Goal: Task Accomplishment & Management: Manage account settings

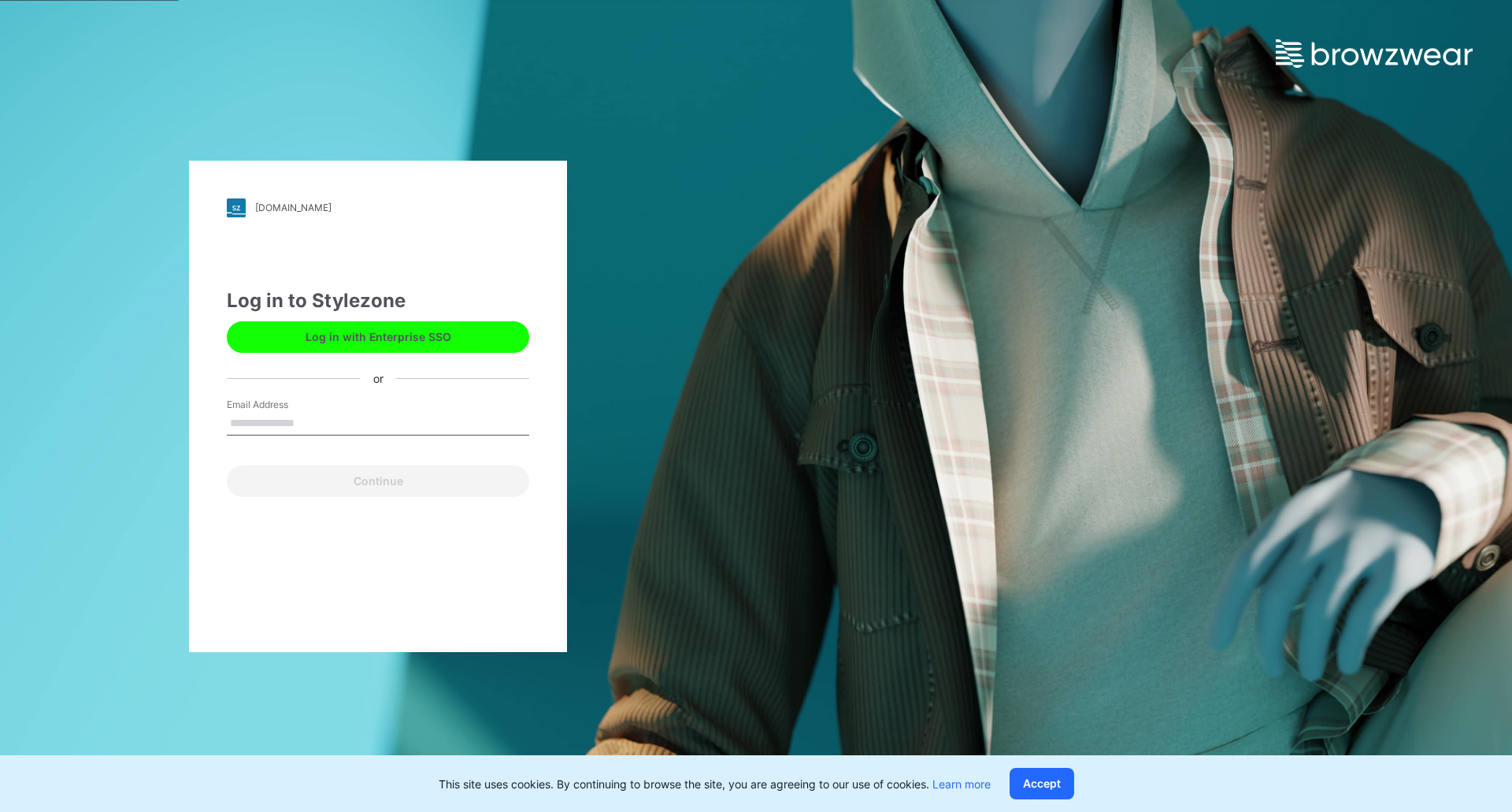
click at [331, 424] on input "Email Address" at bounding box center [377, 423] width 303 height 24
type input "**********"
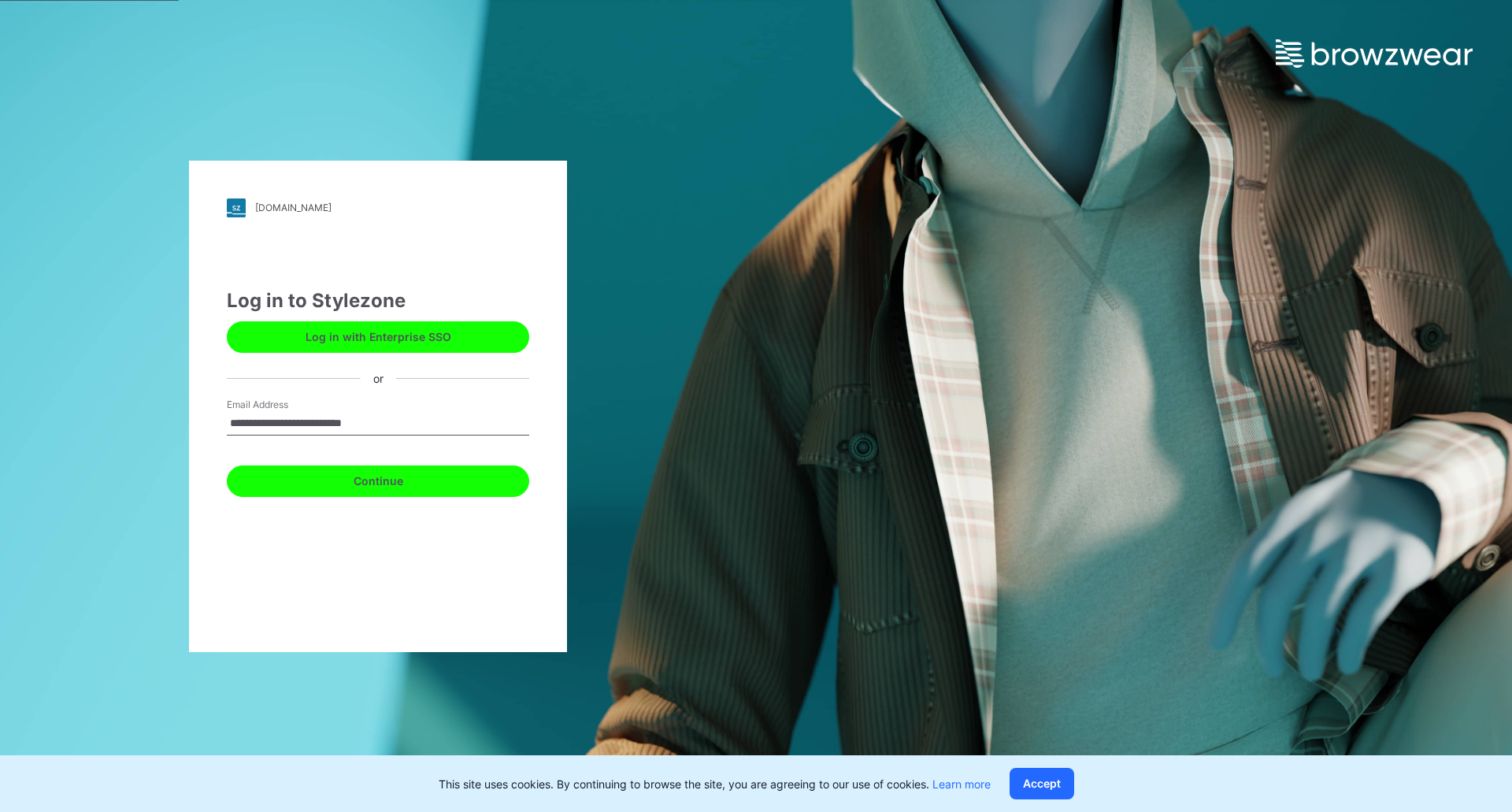
click at [314, 482] on button "Continue" at bounding box center [377, 481] width 303 height 32
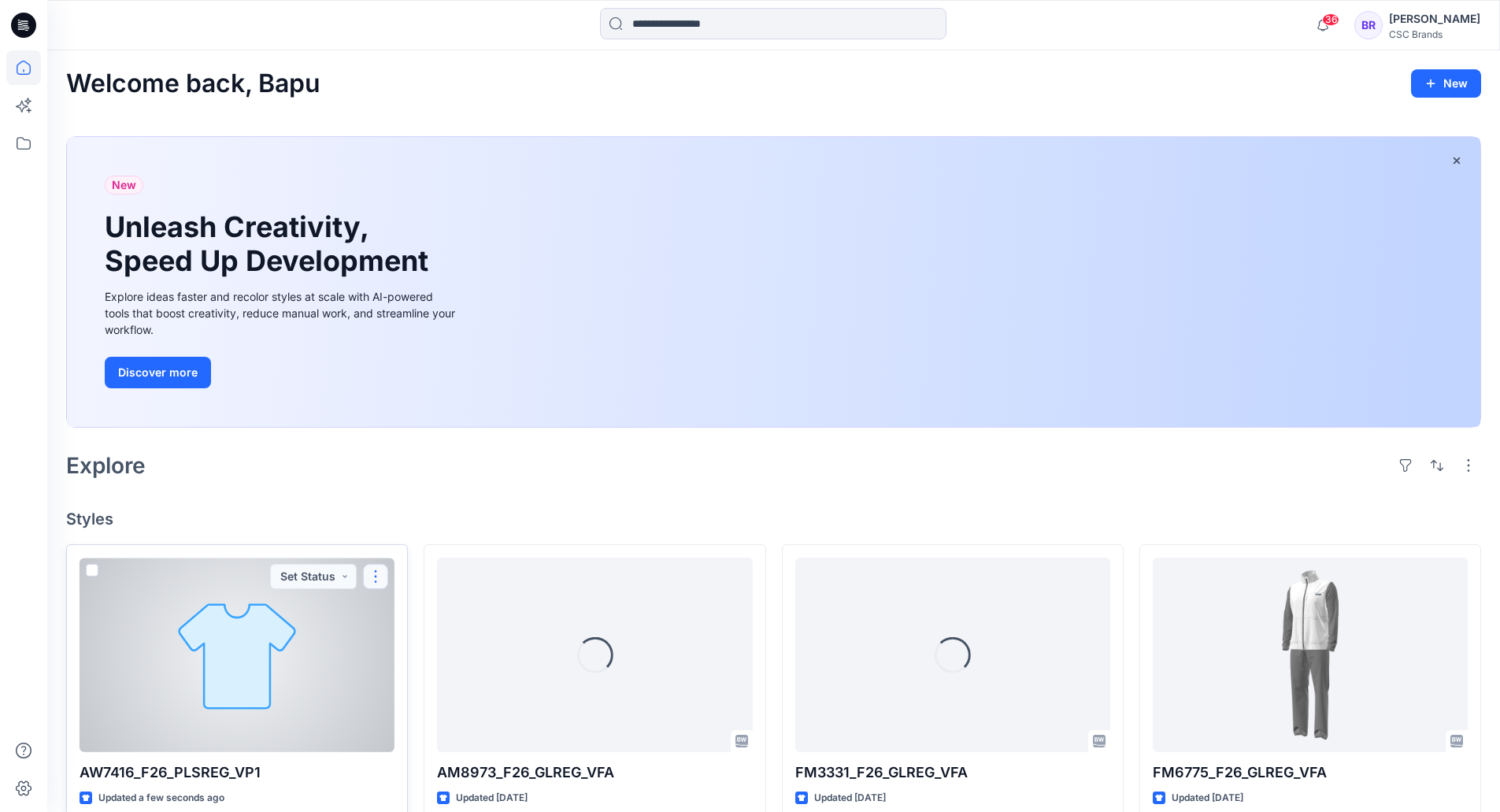
click at [372, 574] on button "button" at bounding box center [376, 577] width 25 height 25
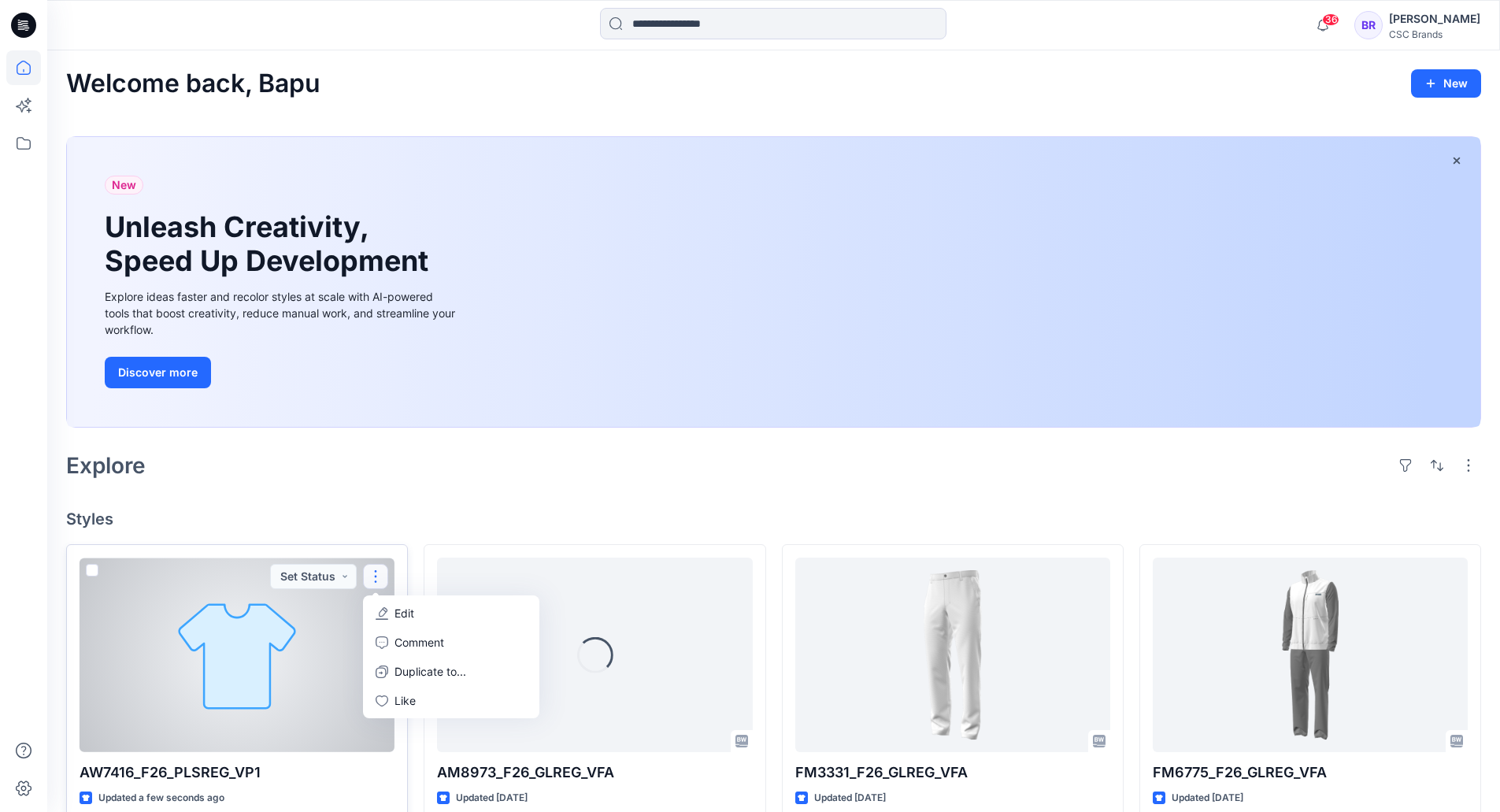
click at [404, 608] on p "Edit" at bounding box center [404, 613] width 20 height 17
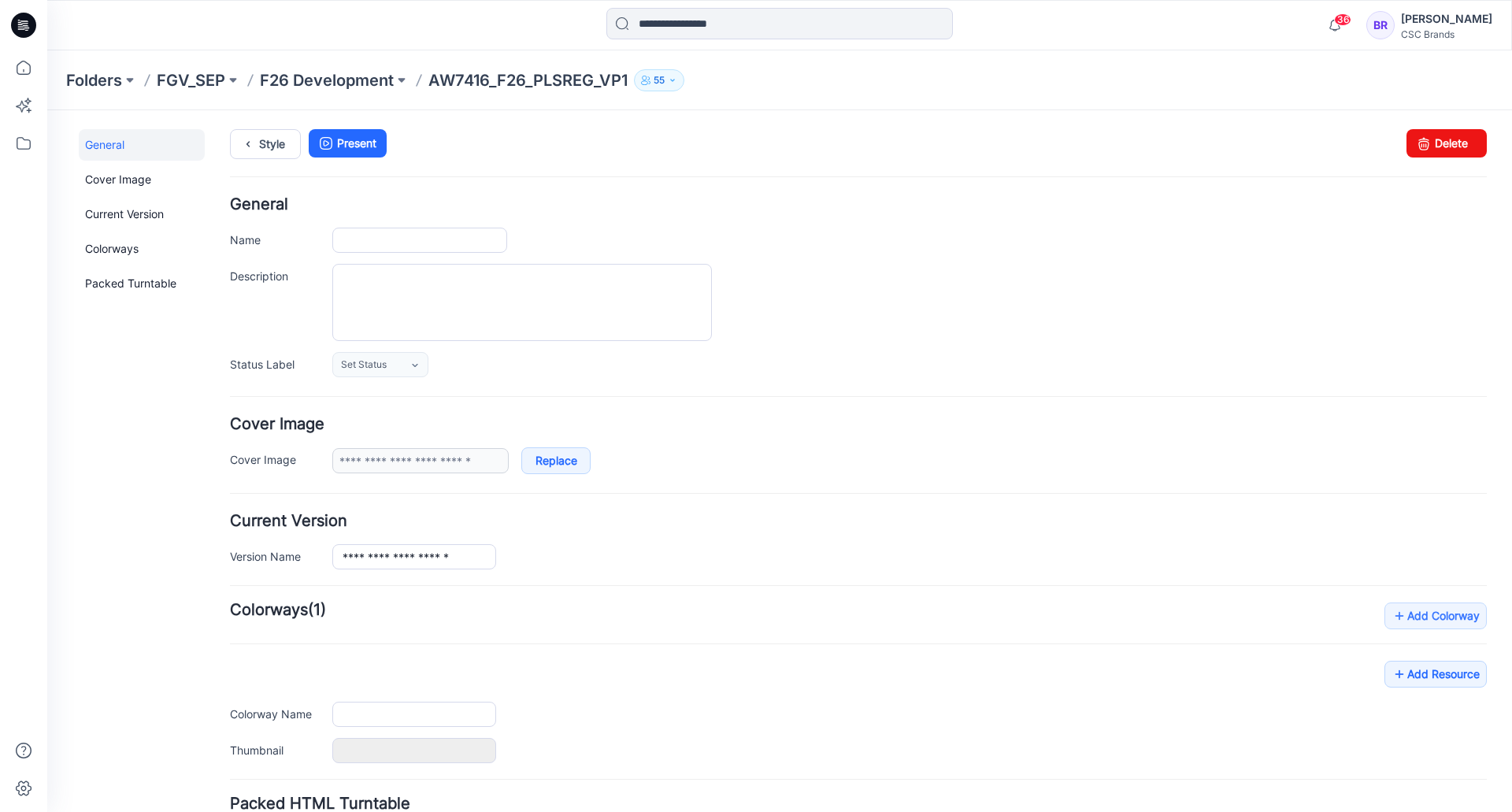
type input "**********"
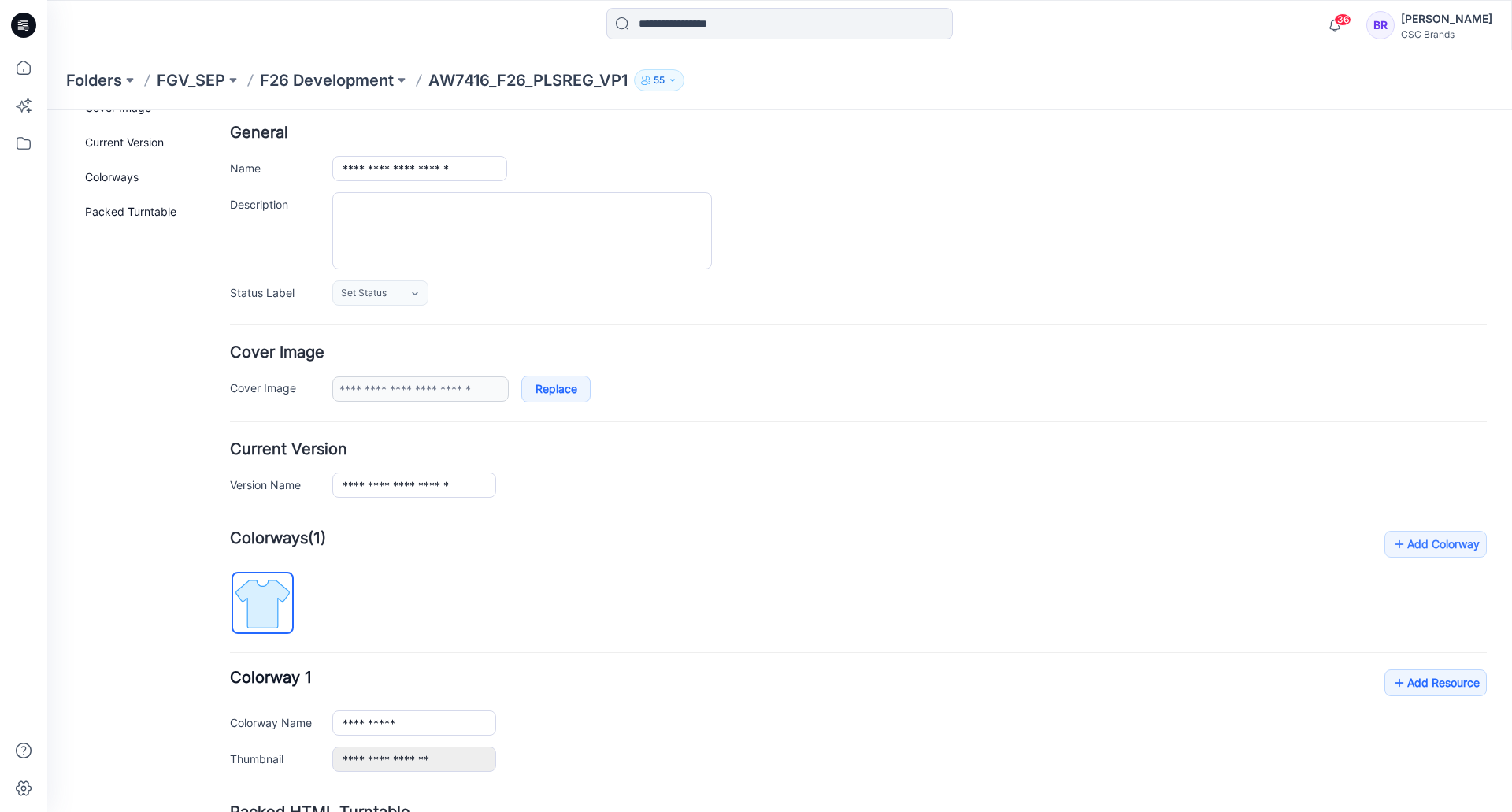
scroll to position [212, 0]
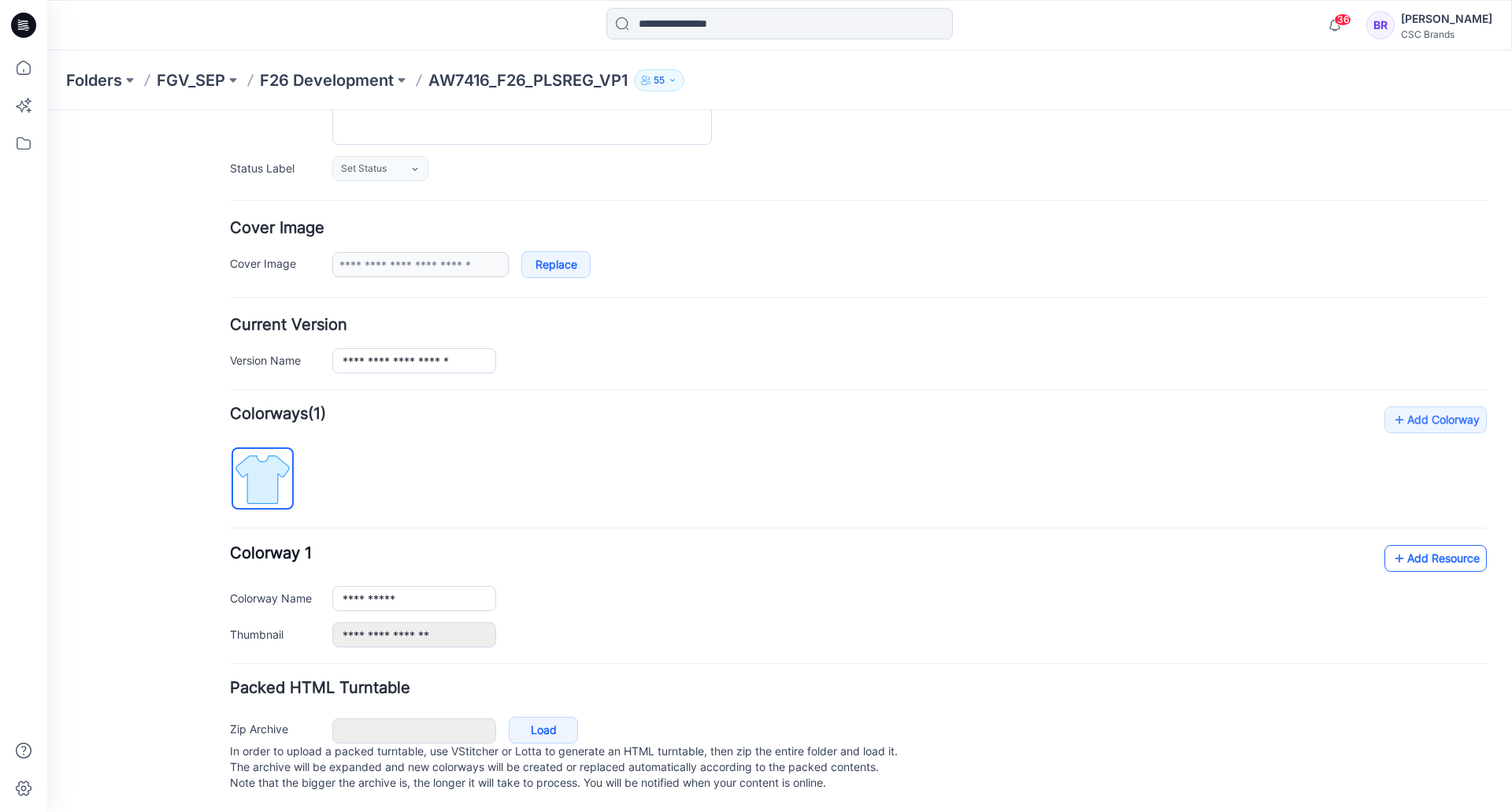
click at [1406, 545] on link "Add Resource" at bounding box center [1435, 559] width 102 height 27
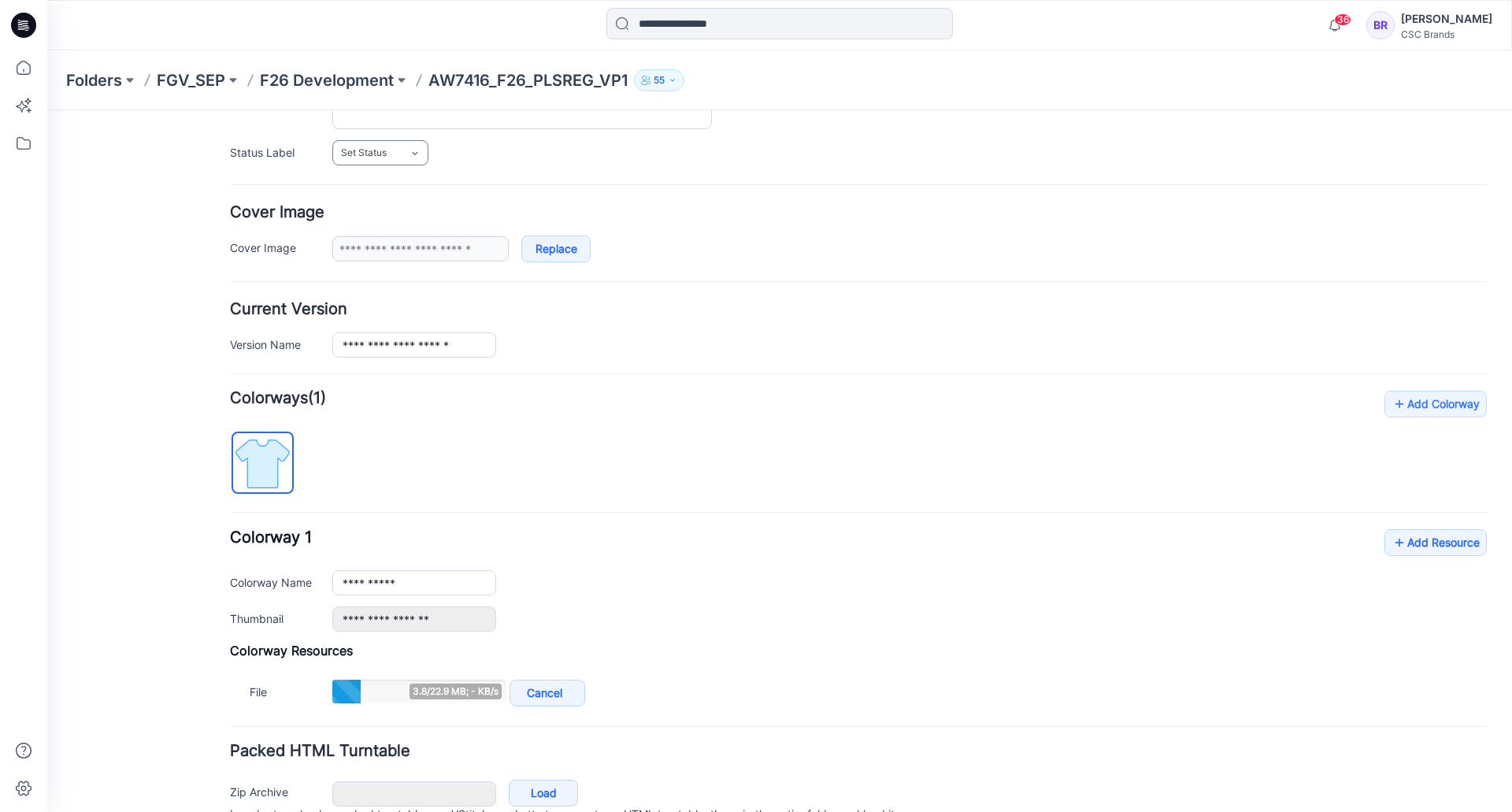
click at [399, 152] on link "Set Status" at bounding box center [380, 153] width 96 height 25
click at [403, 218] on link "Virtual Proto 1" at bounding box center [396, 221] width 120 height 33
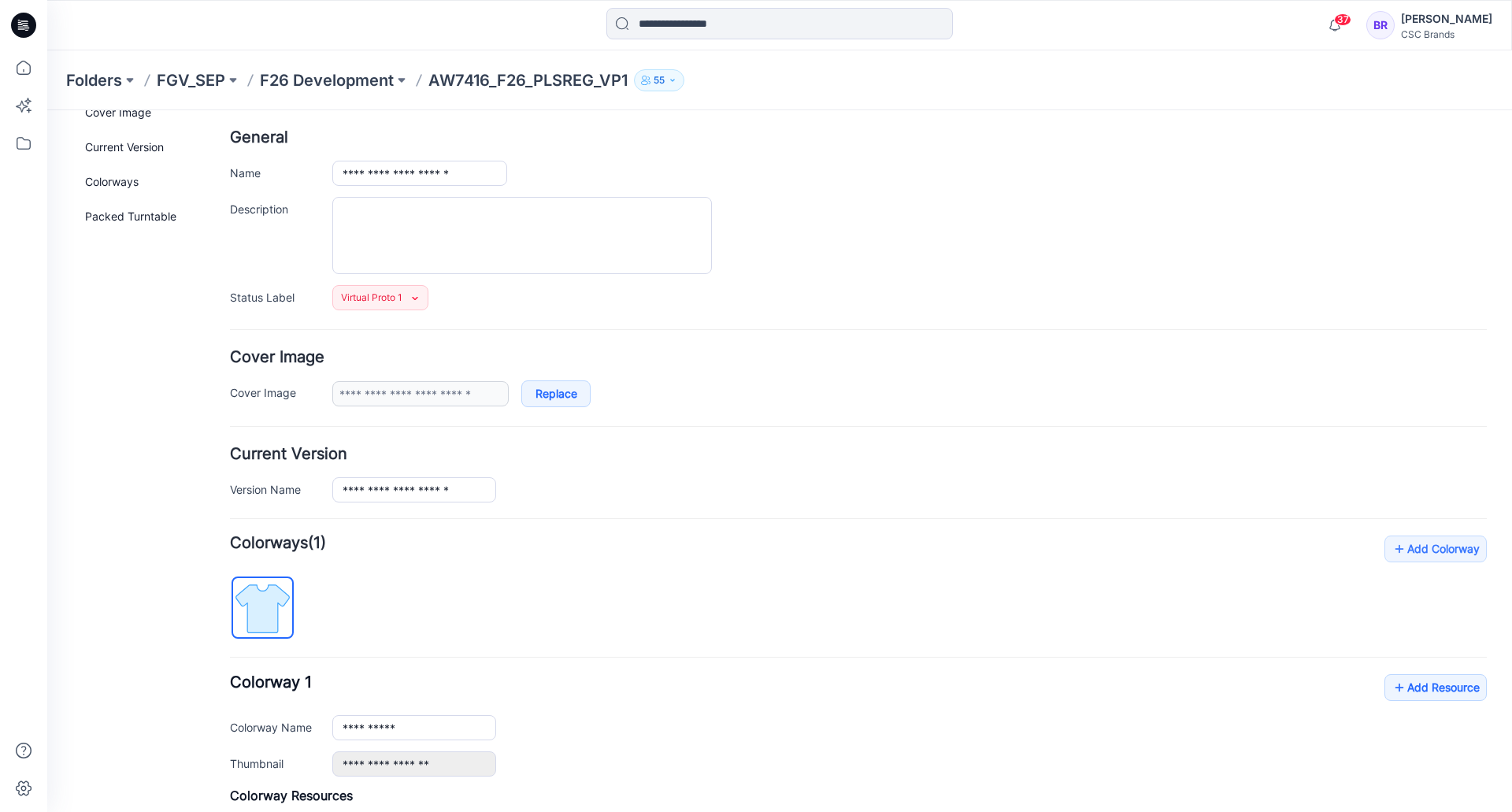
scroll to position [0, 0]
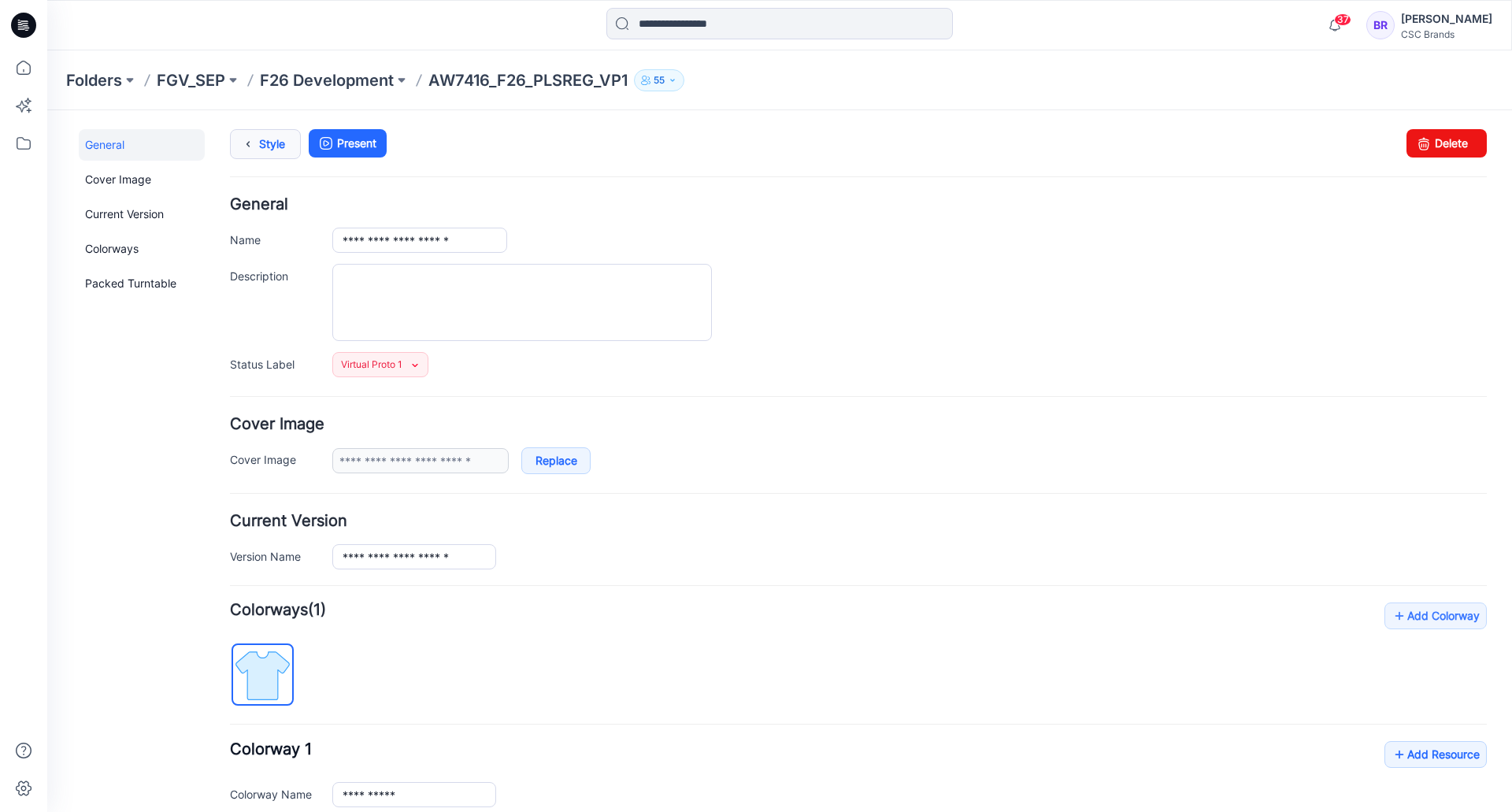
click at [259, 133] on link "Style" at bounding box center [265, 145] width 71 height 30
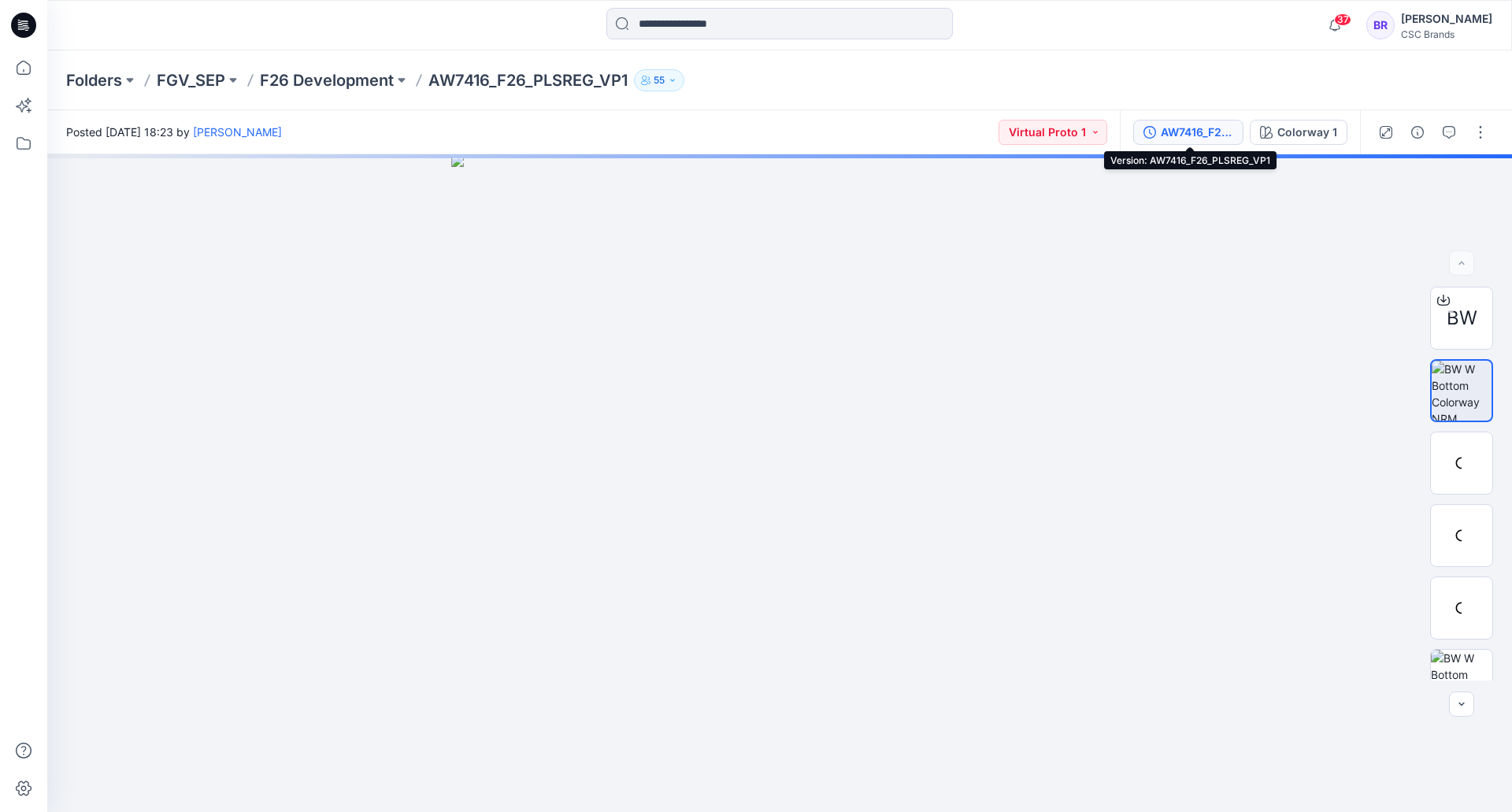
click at [1184, 130] on div "AW7416_F26_PLSREG_VP1" at bounding box center [1197, 133] width 72 height 17
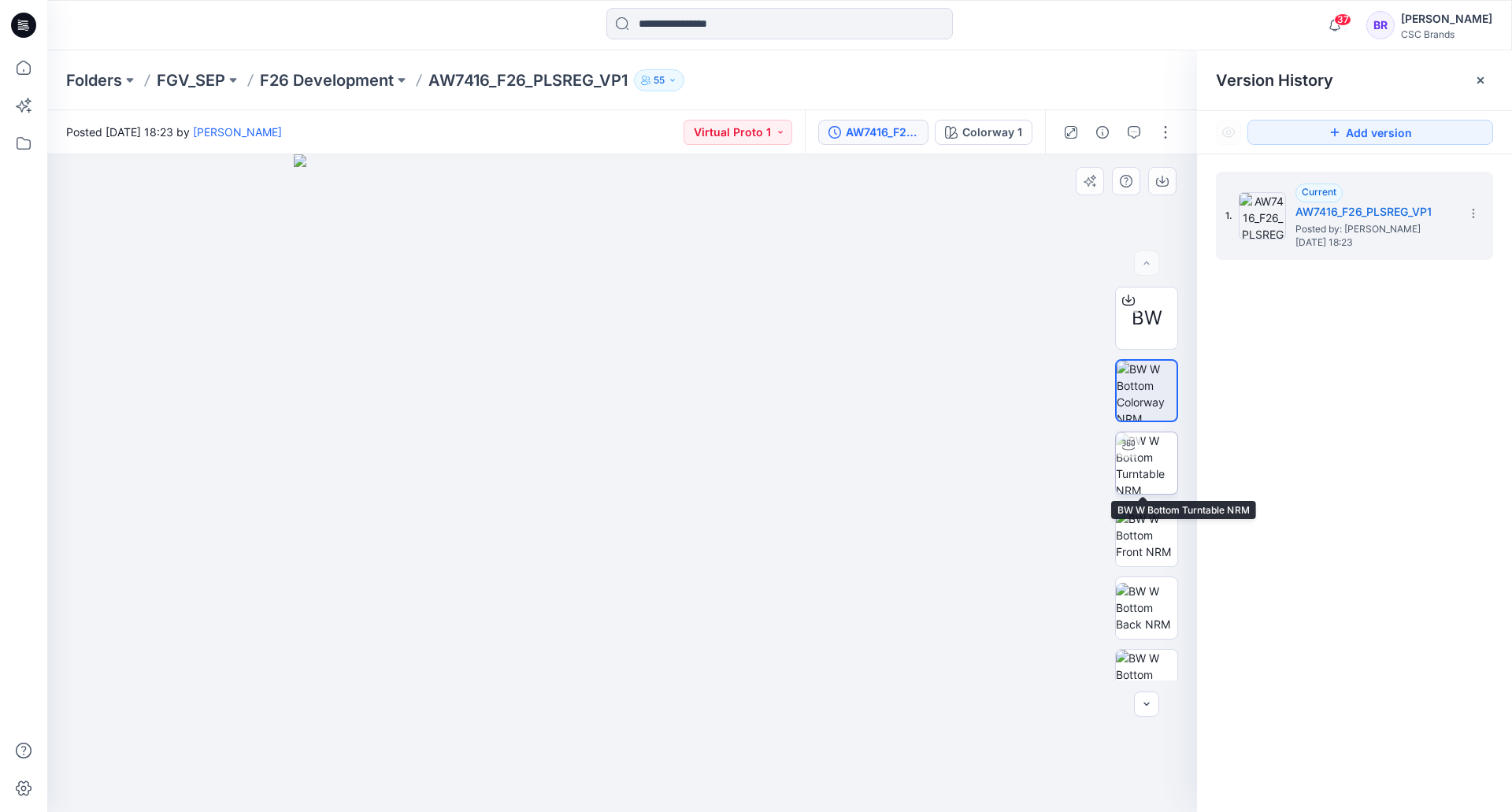
click at [1149, 466] on img at bounding box center [1146, 462] width 61 height 61
click at [29, 21] on icon at bounding box center [24, 25] width 25 height 25
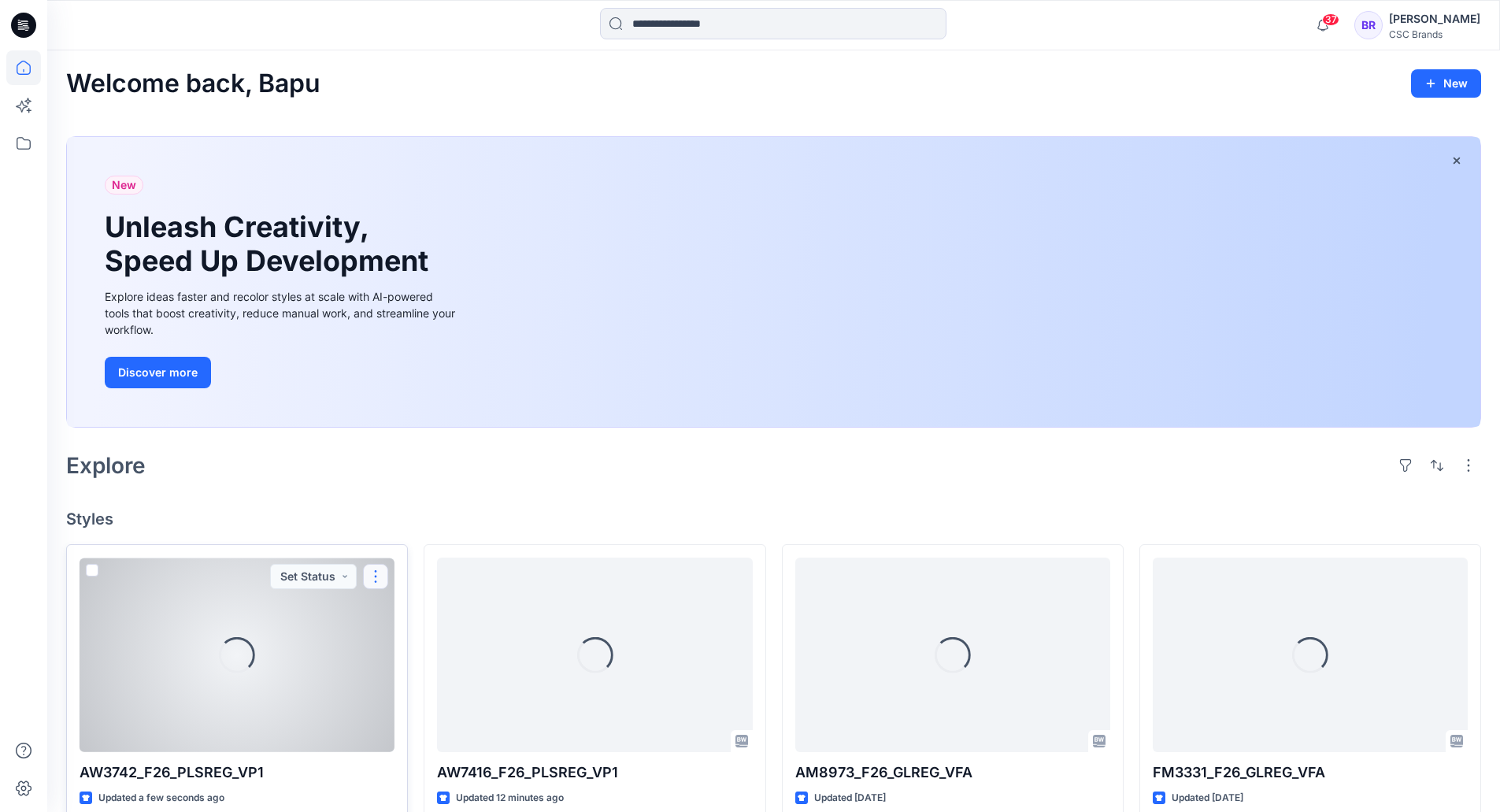
click at [380, 578] on button "button" at bounding box center [376, 577] width 25 height 25
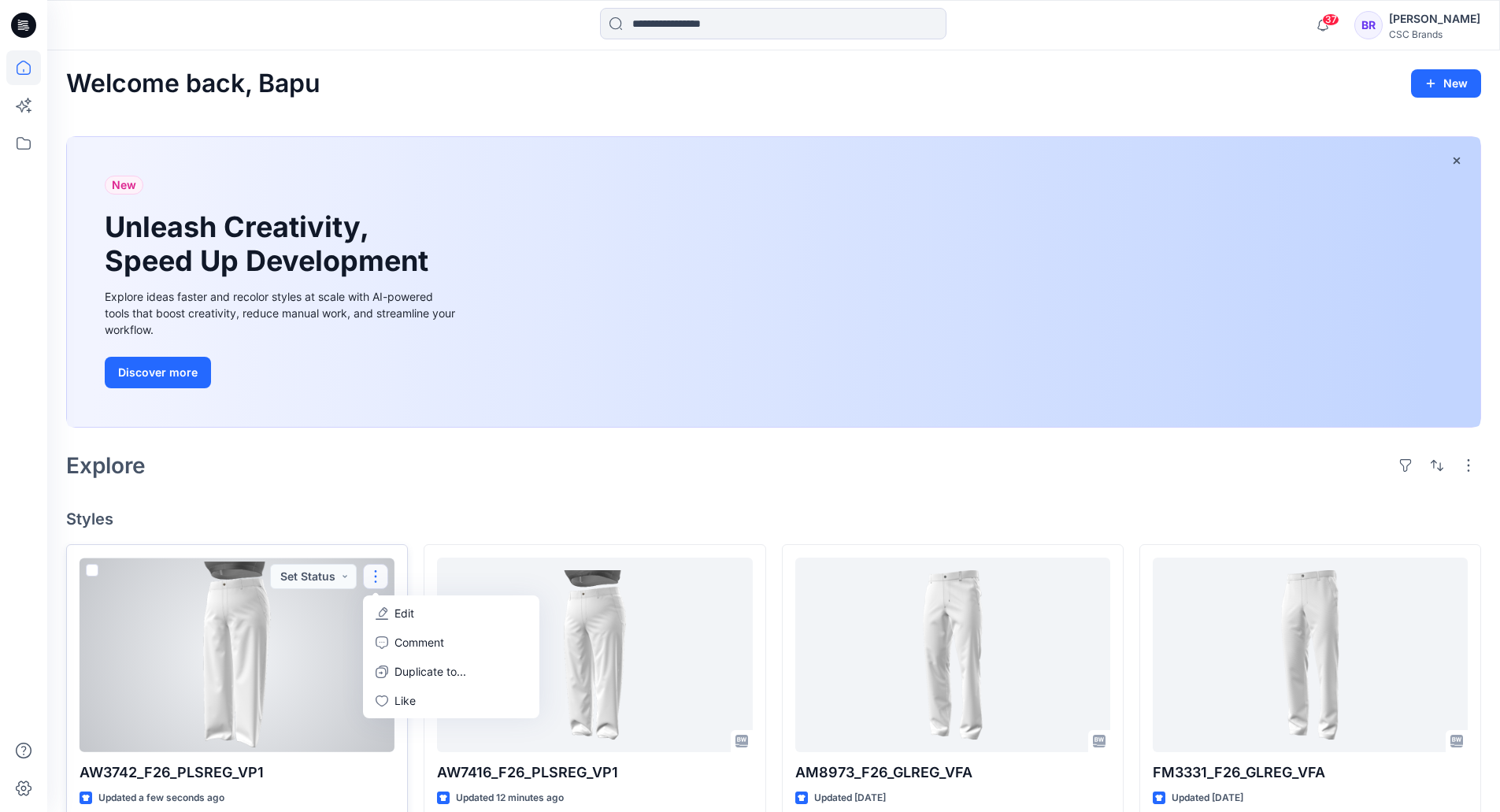
click at [403, 613] on p "Edit" at bounding box center [404, 613] width 20 height 17
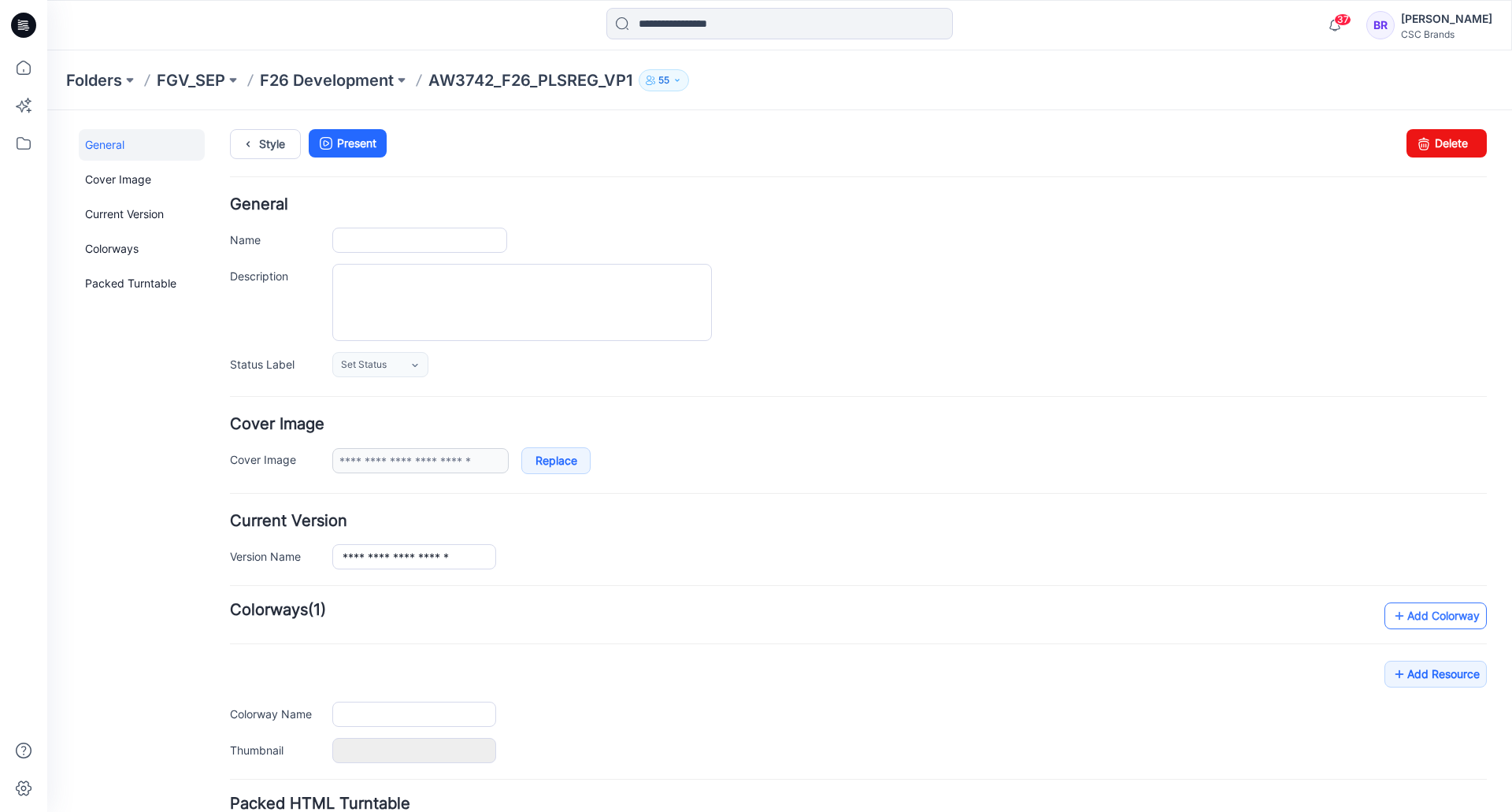
type input "**********"
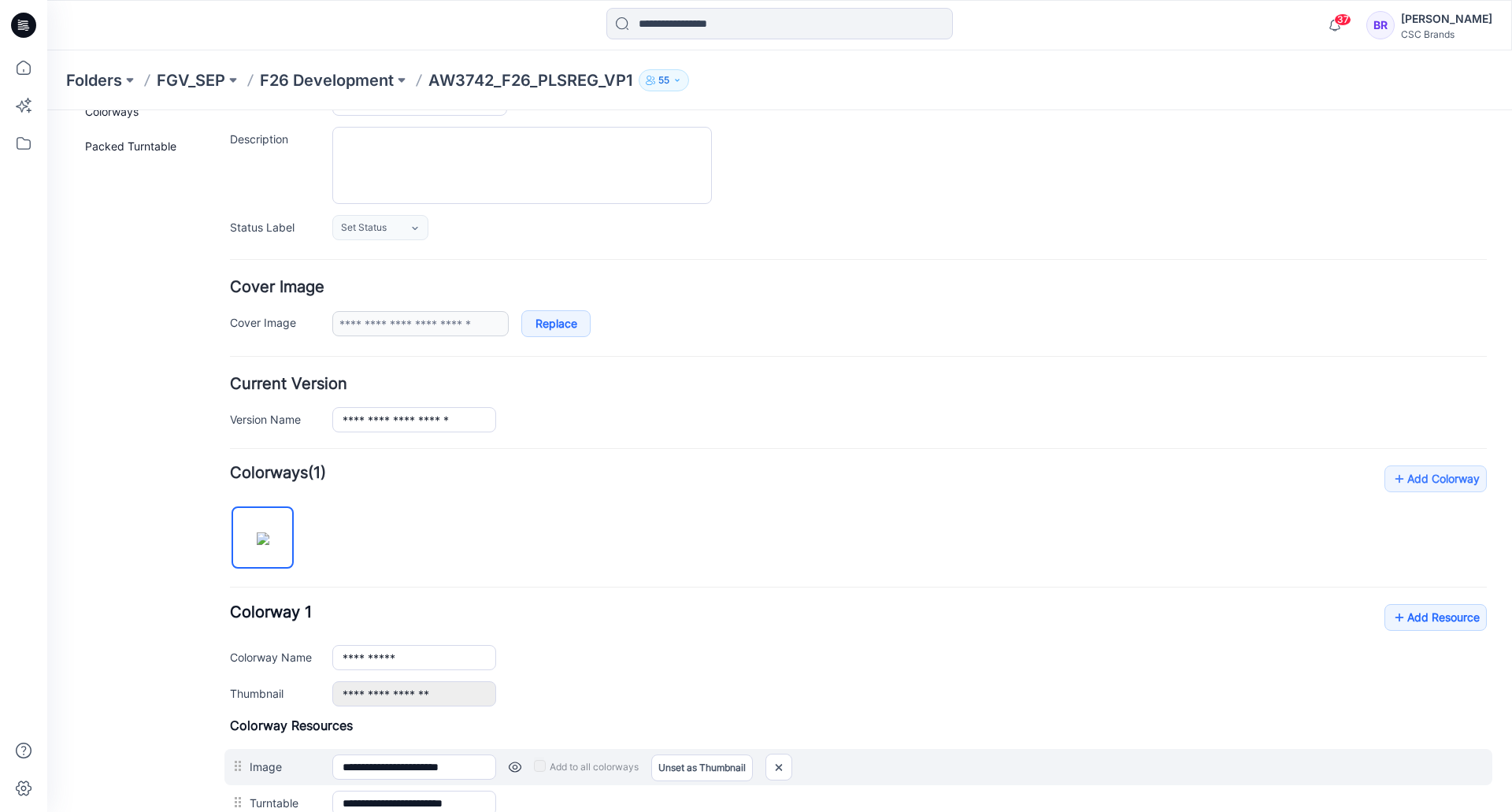
scroll to position [236, 0]
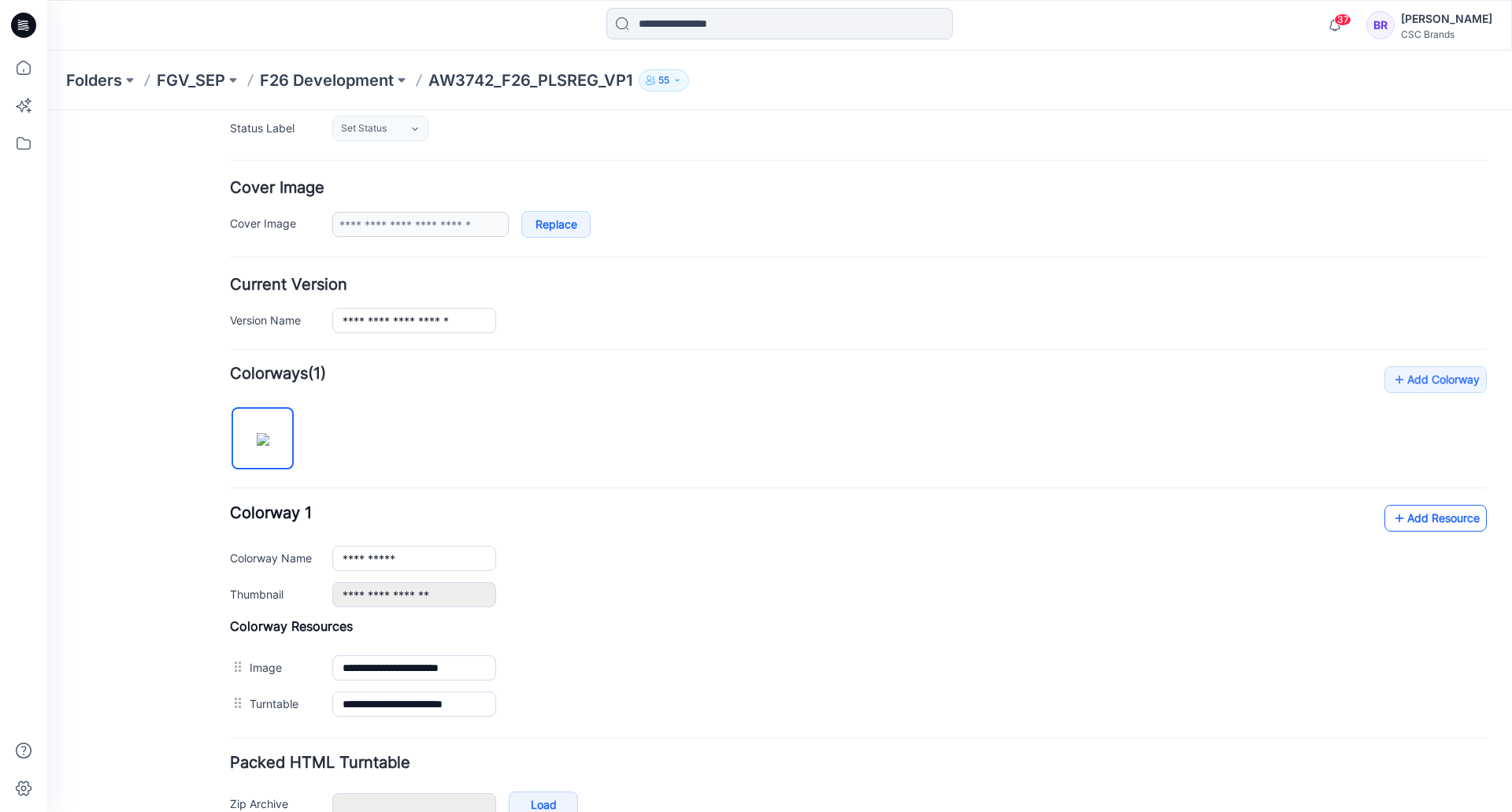
click at [1406, 519] on link "Add Resource" at bounding box center [1435, 518] width 102 height 27
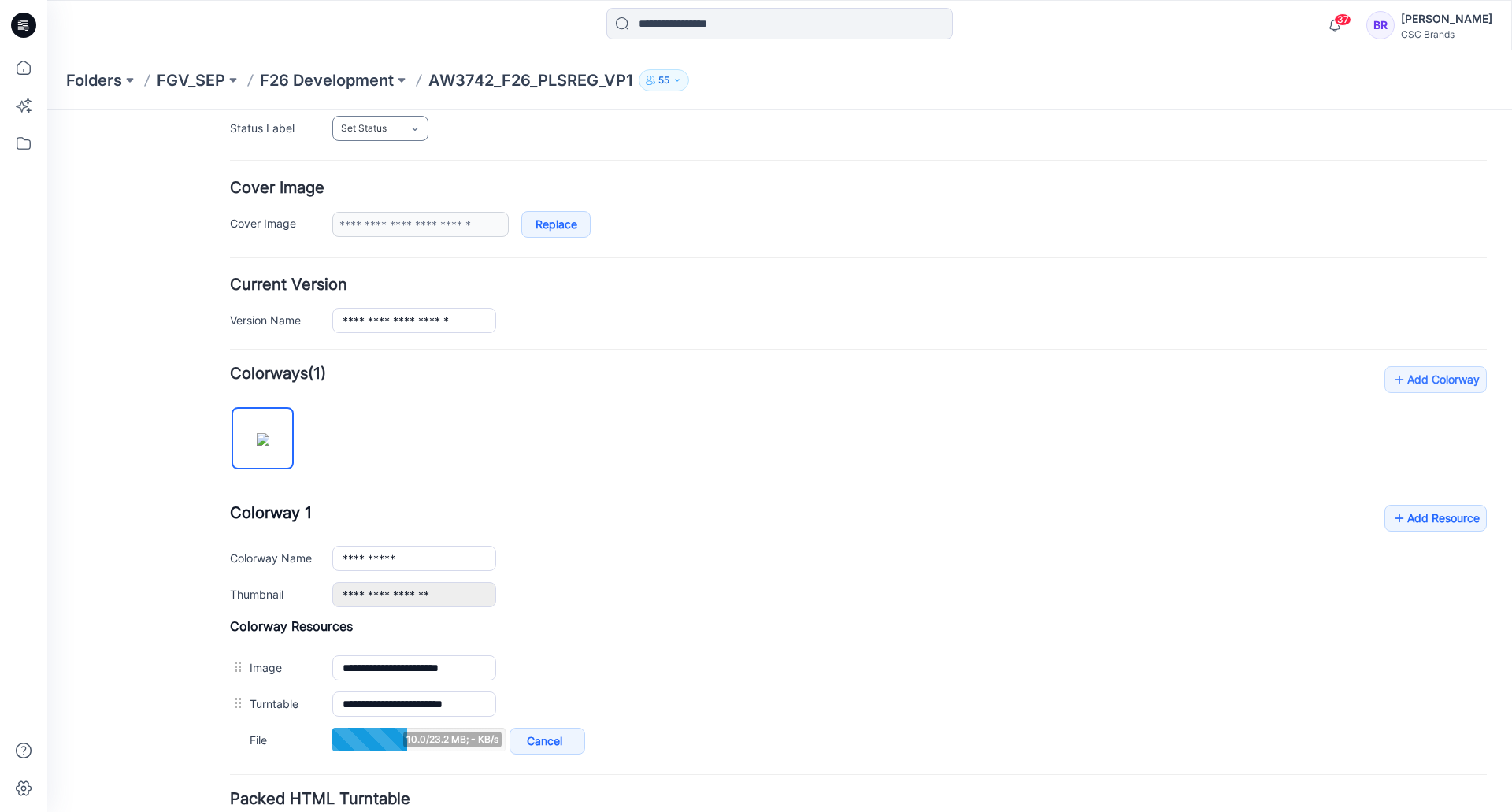
click at [381, 120] on link "Set Status" at bounding box center [380, 129] width 96 height 25
click at [394, 197] on link "Virtual Proto 1" at bounding box center [396, 196] width 120 height 33
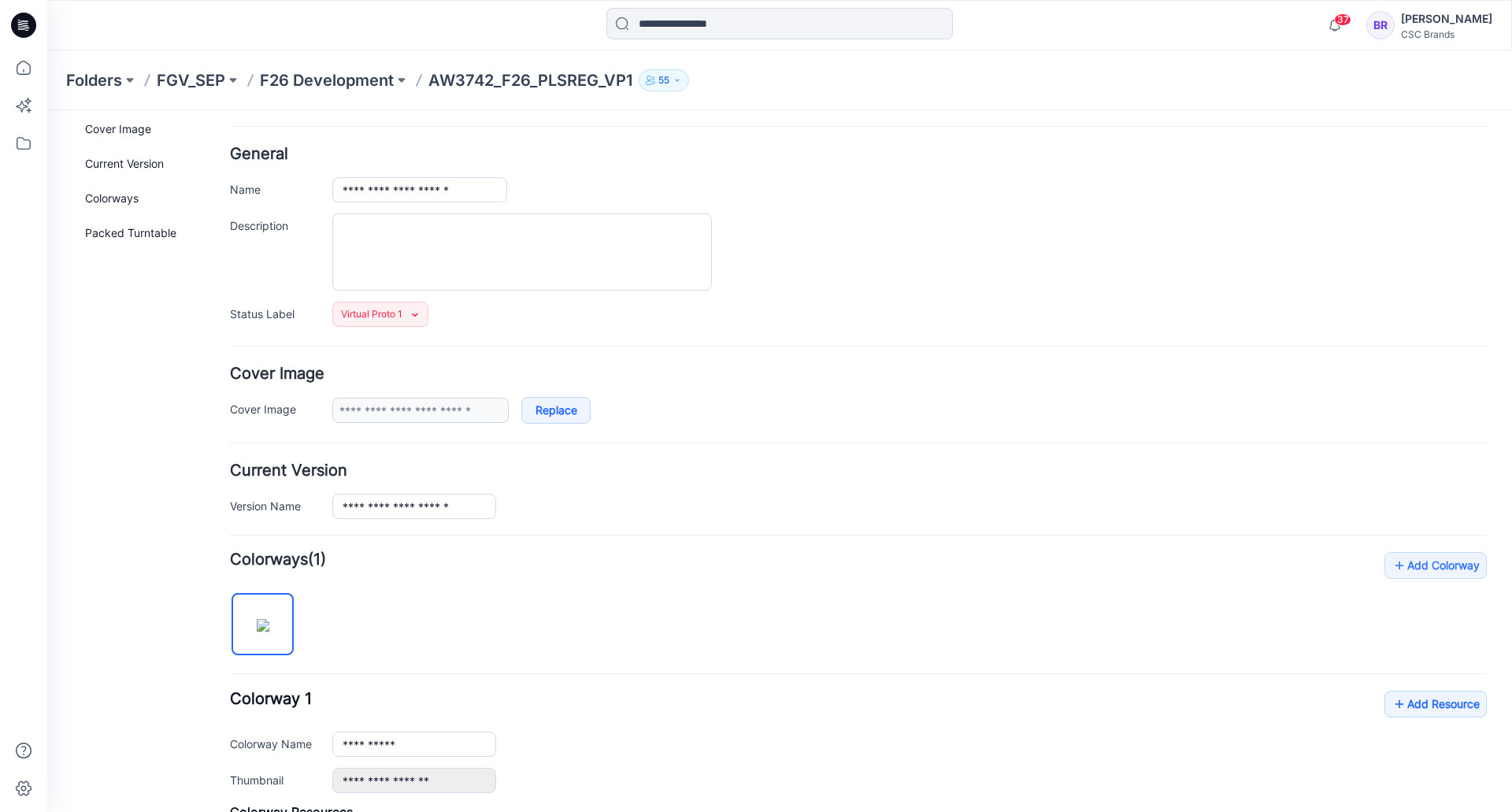
scroll to position [0, 0]
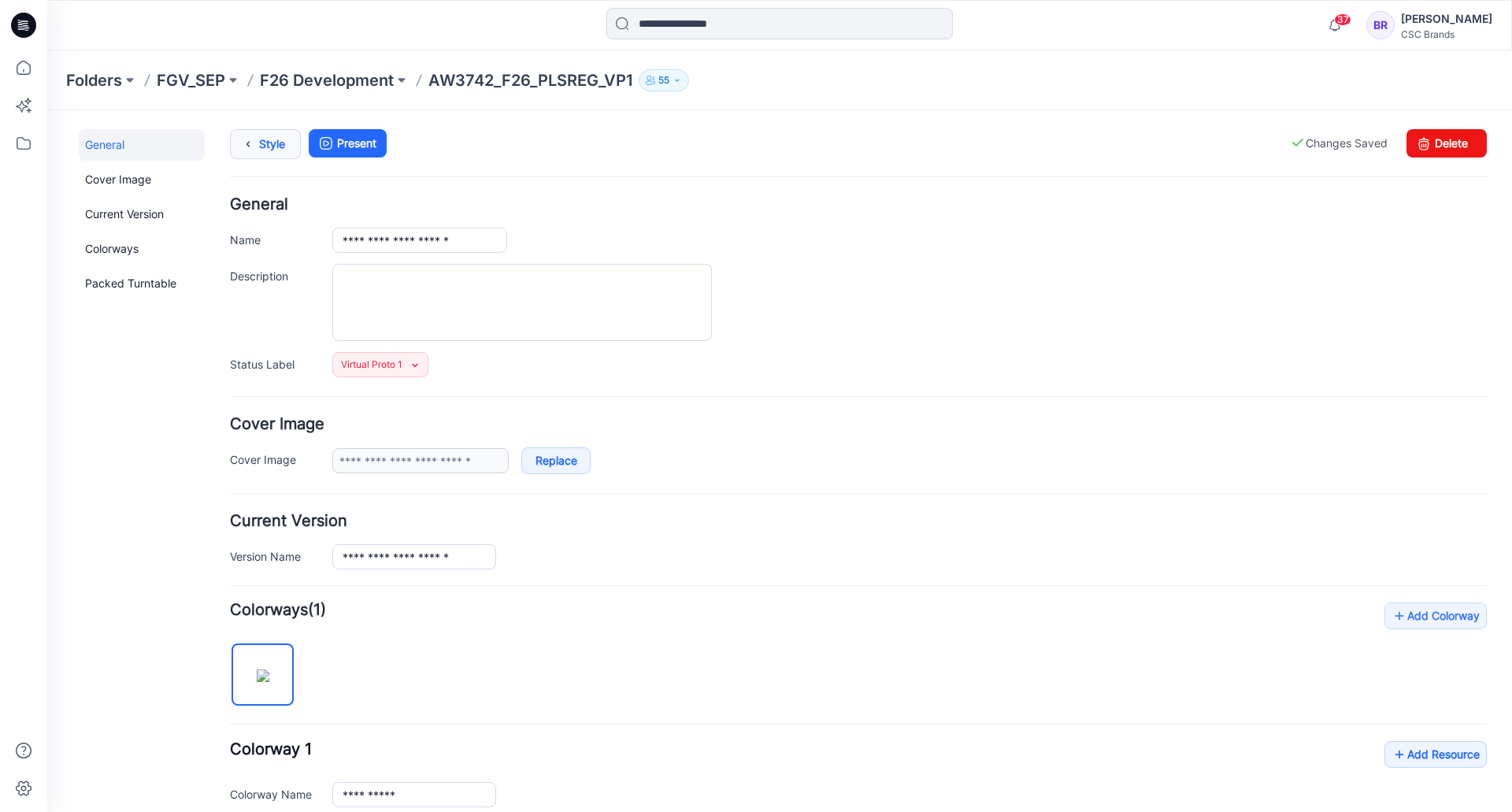
click at [261, 142] on link "Style" at bounding box center [265, 145] width 71 height 30
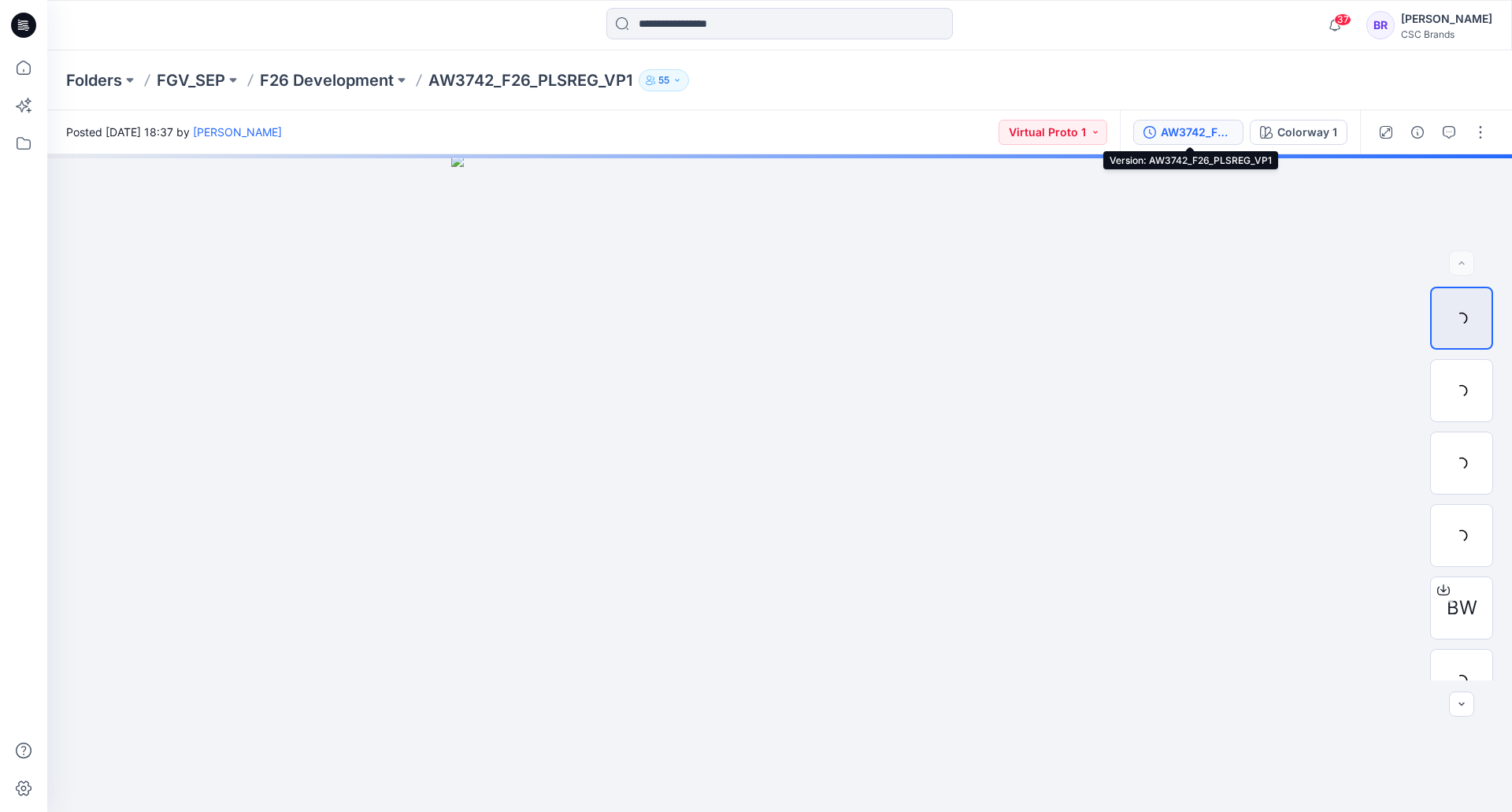
click at [1170, 129] on div "AW3742_F26_PLSREG_VP1" at bounding box center [1197, 133] width 72 height 17
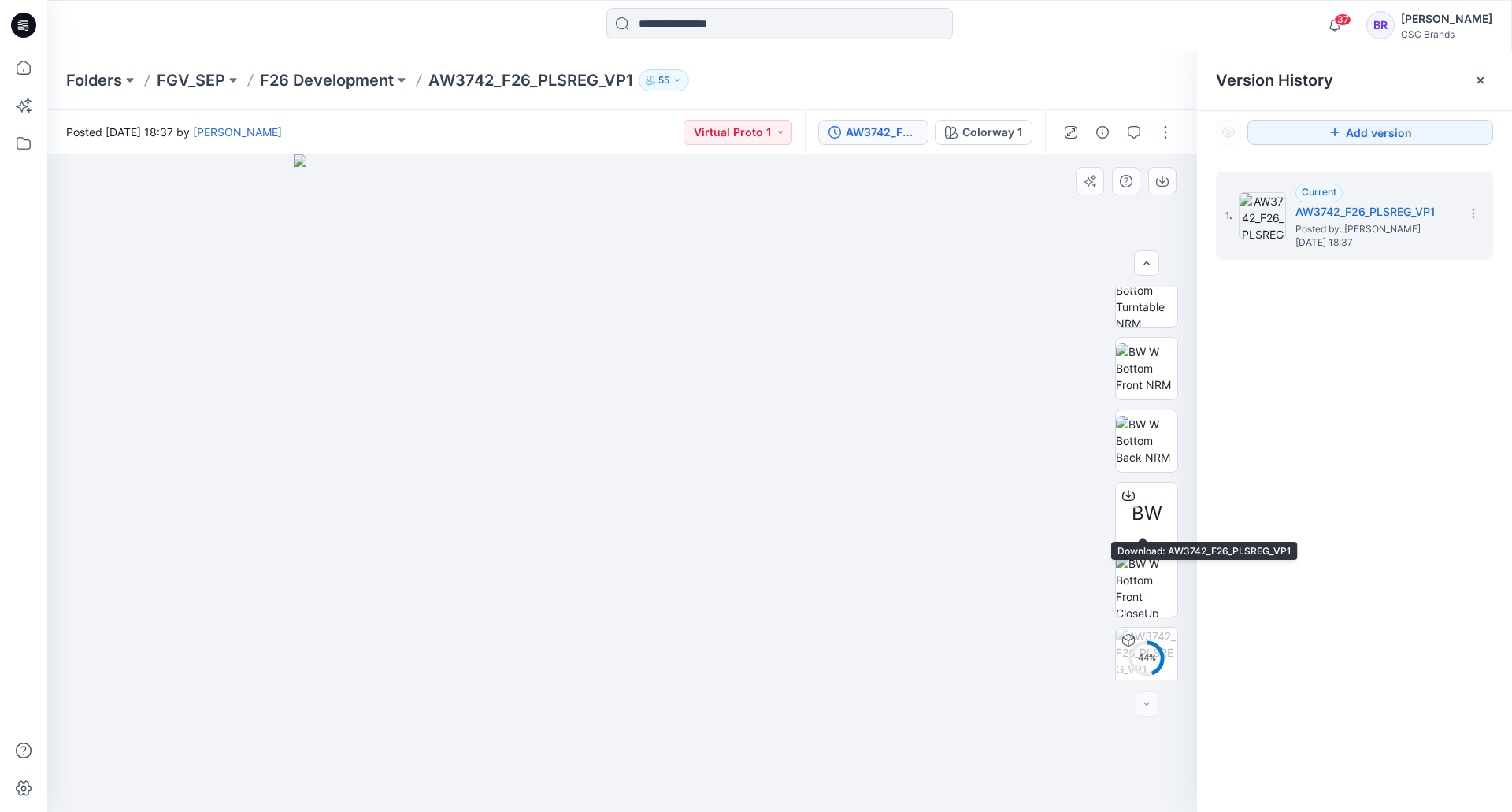
scroll to position [104, 0]
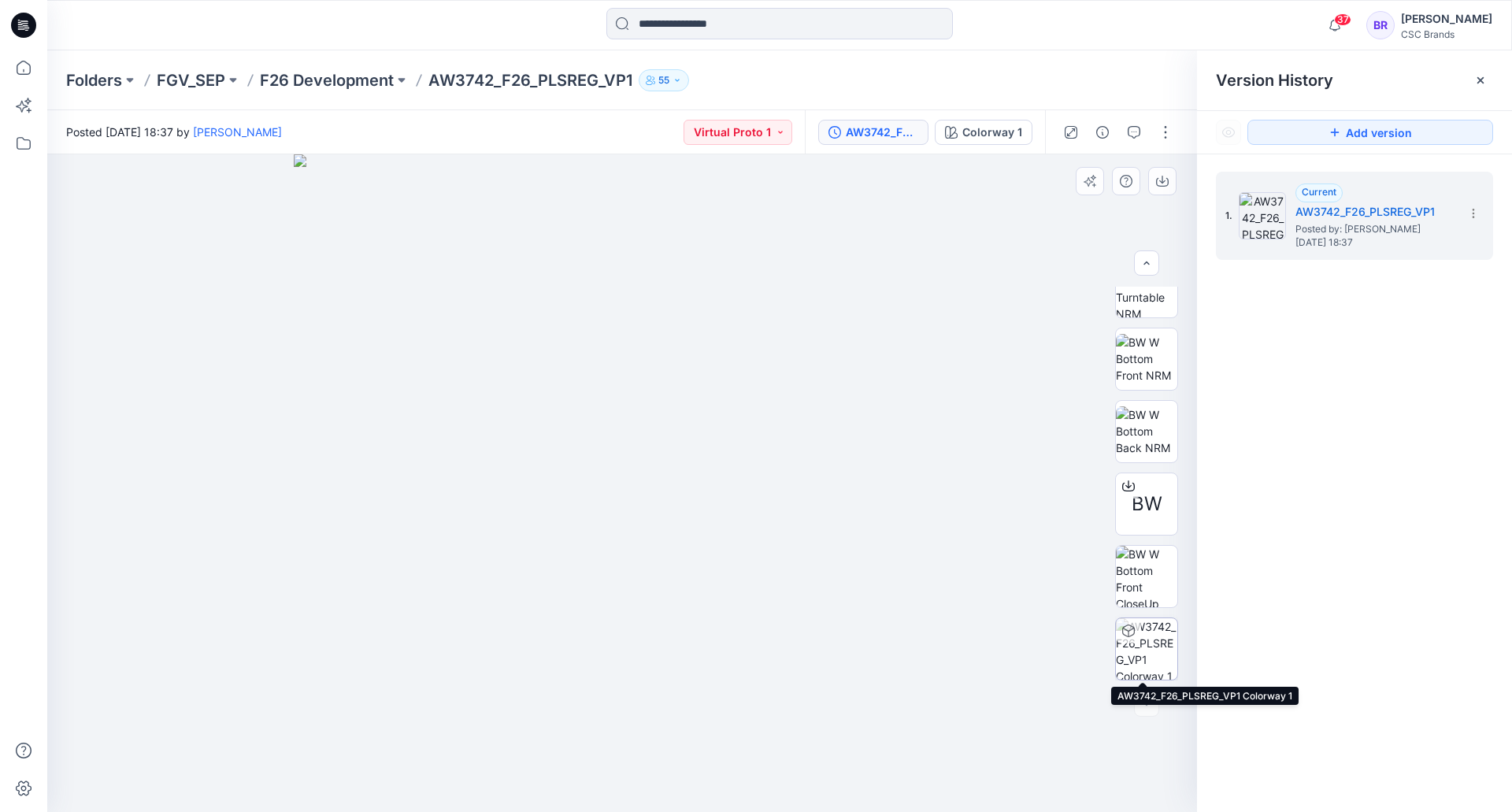
click at [1146, 639] on img at bounding box center [1146, 648] width 61 height 61
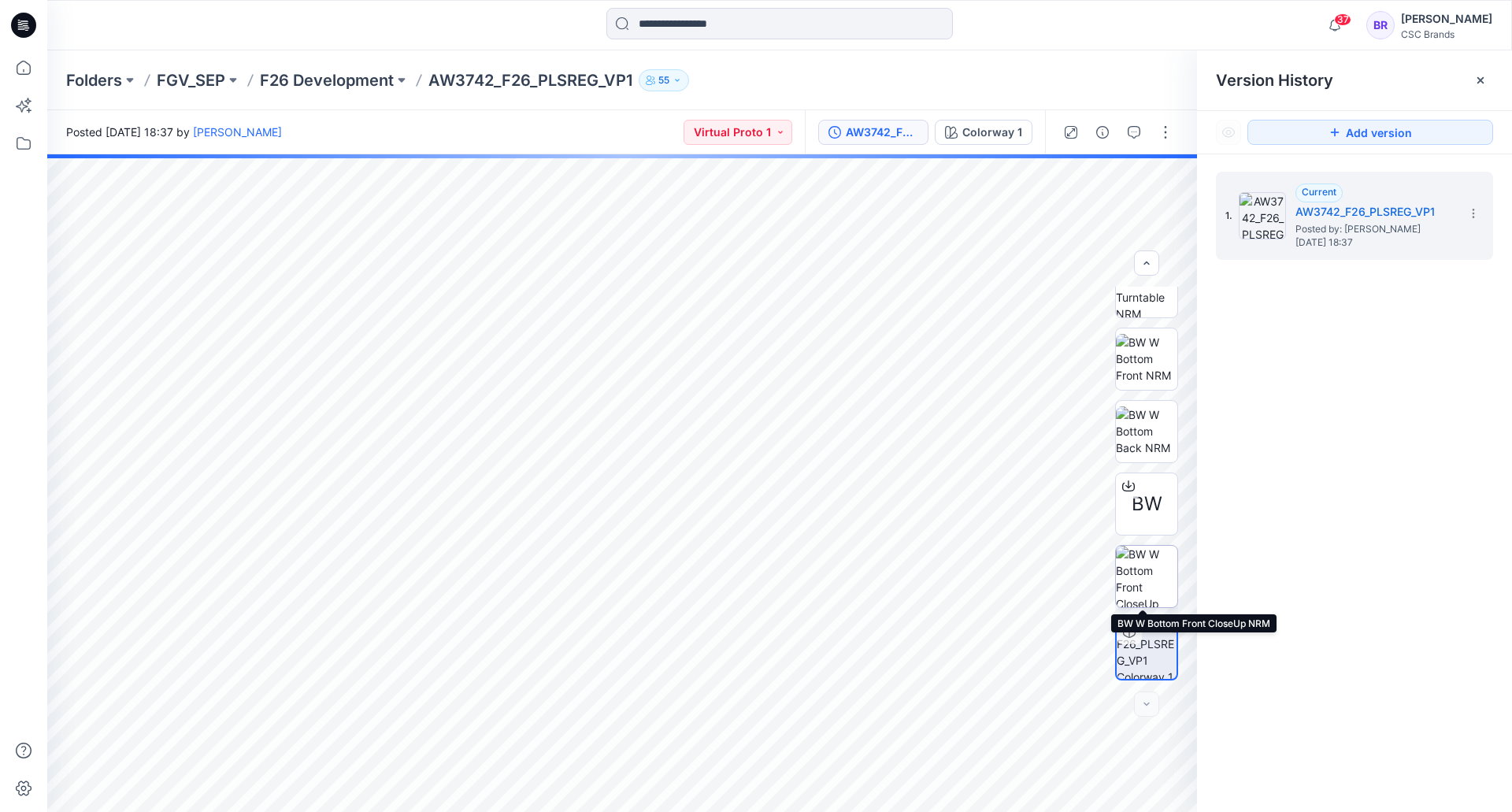
click at [1149, 570] on img at bounding box center [1146, 576] width 61 height 61
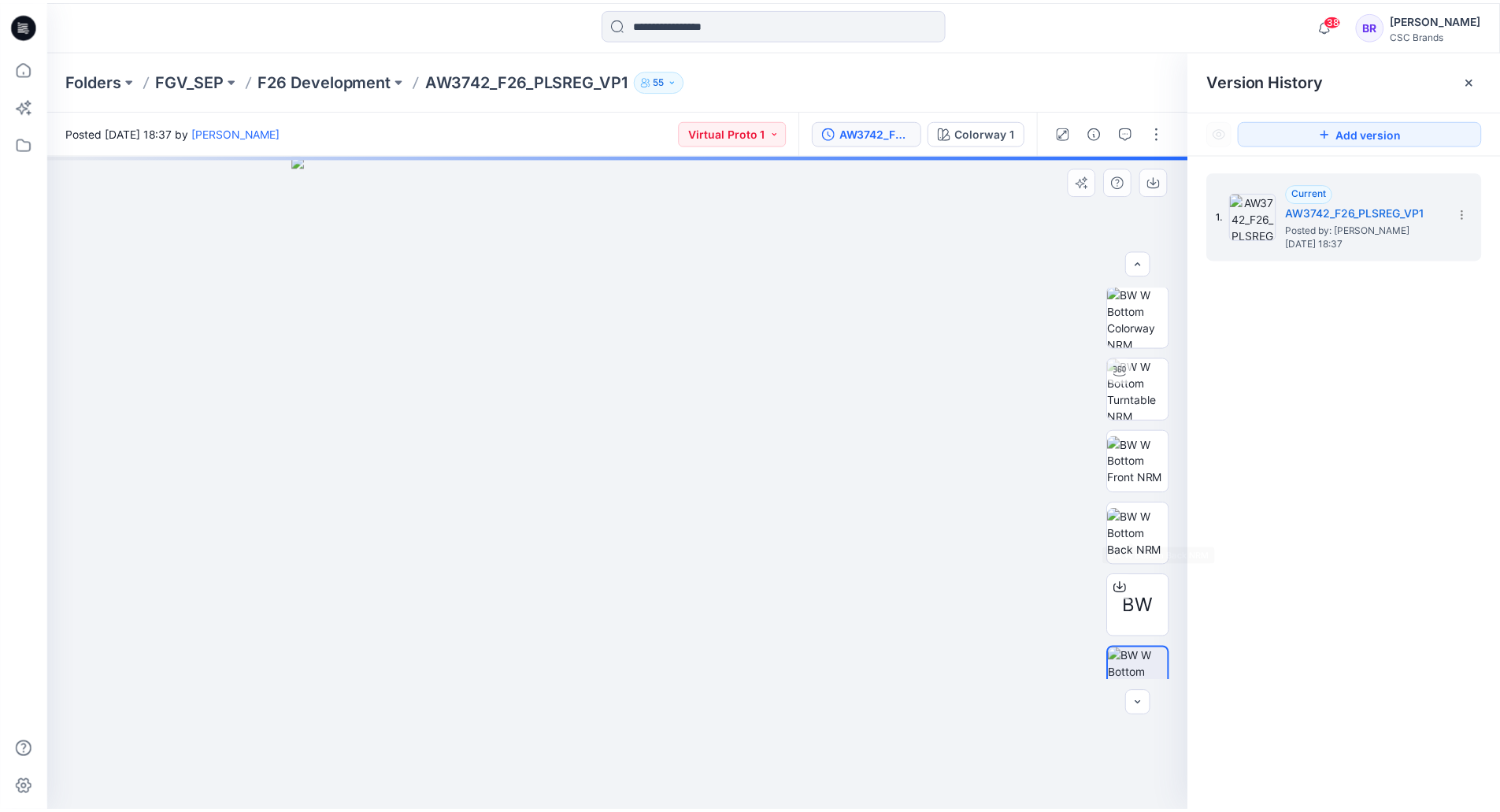
scroll to position [0, 0]
click at [1153, 382] on img at bounding box center [1146, 390] width 61 height 61
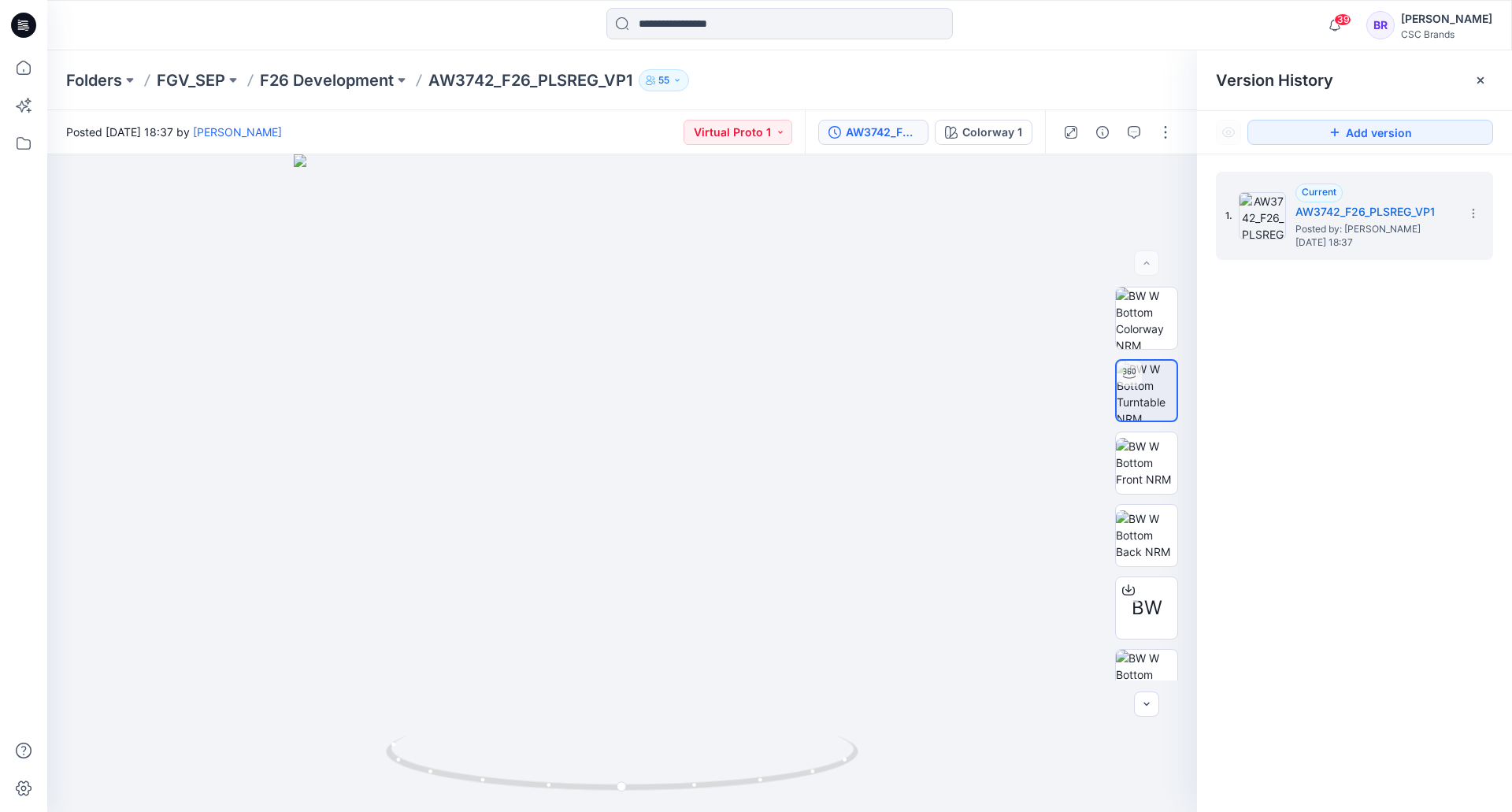
click at [29, 29] on icon at bounding box center [26, 28] width 6 height 1
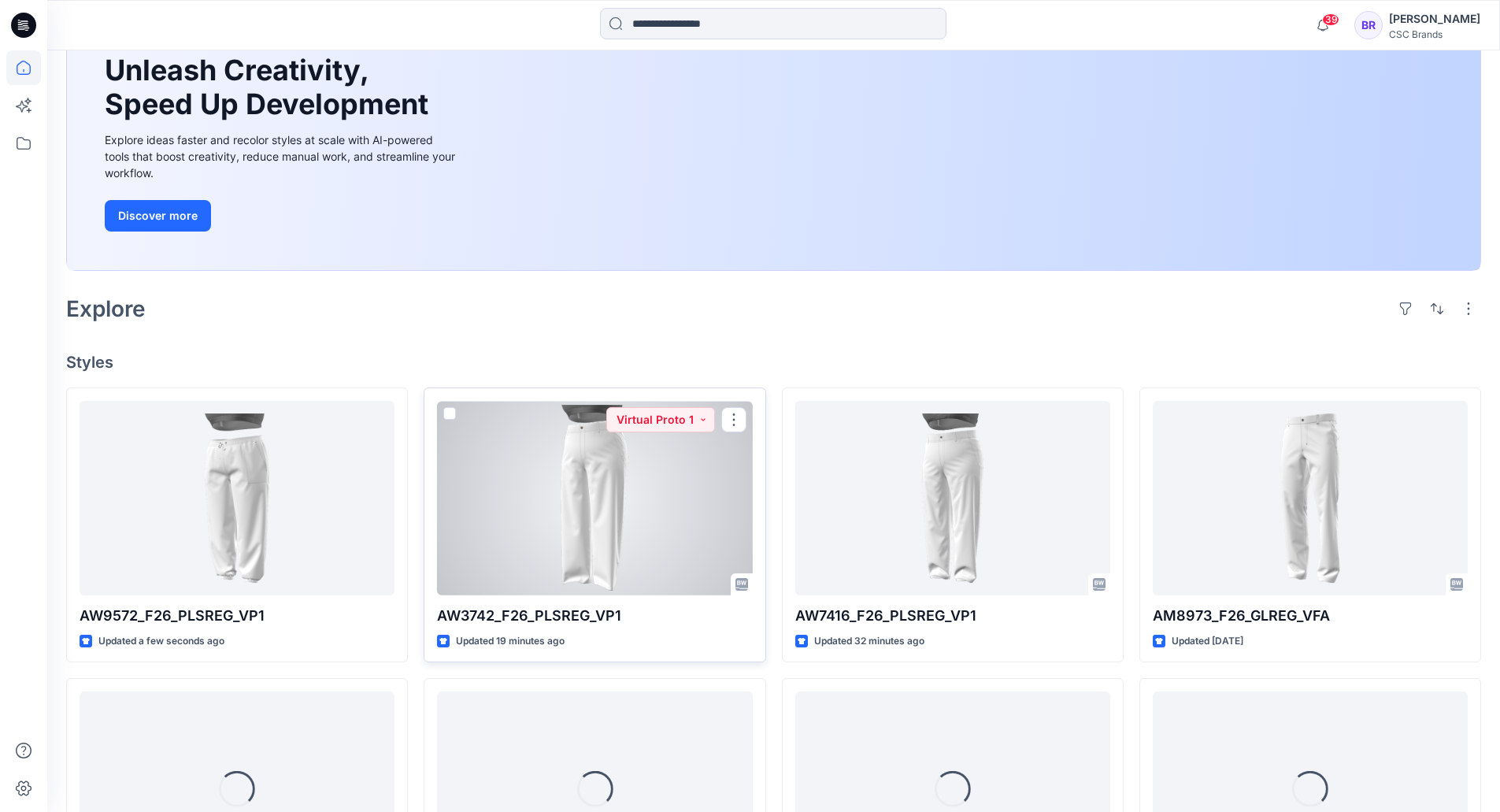
scroll to position [157, 0]
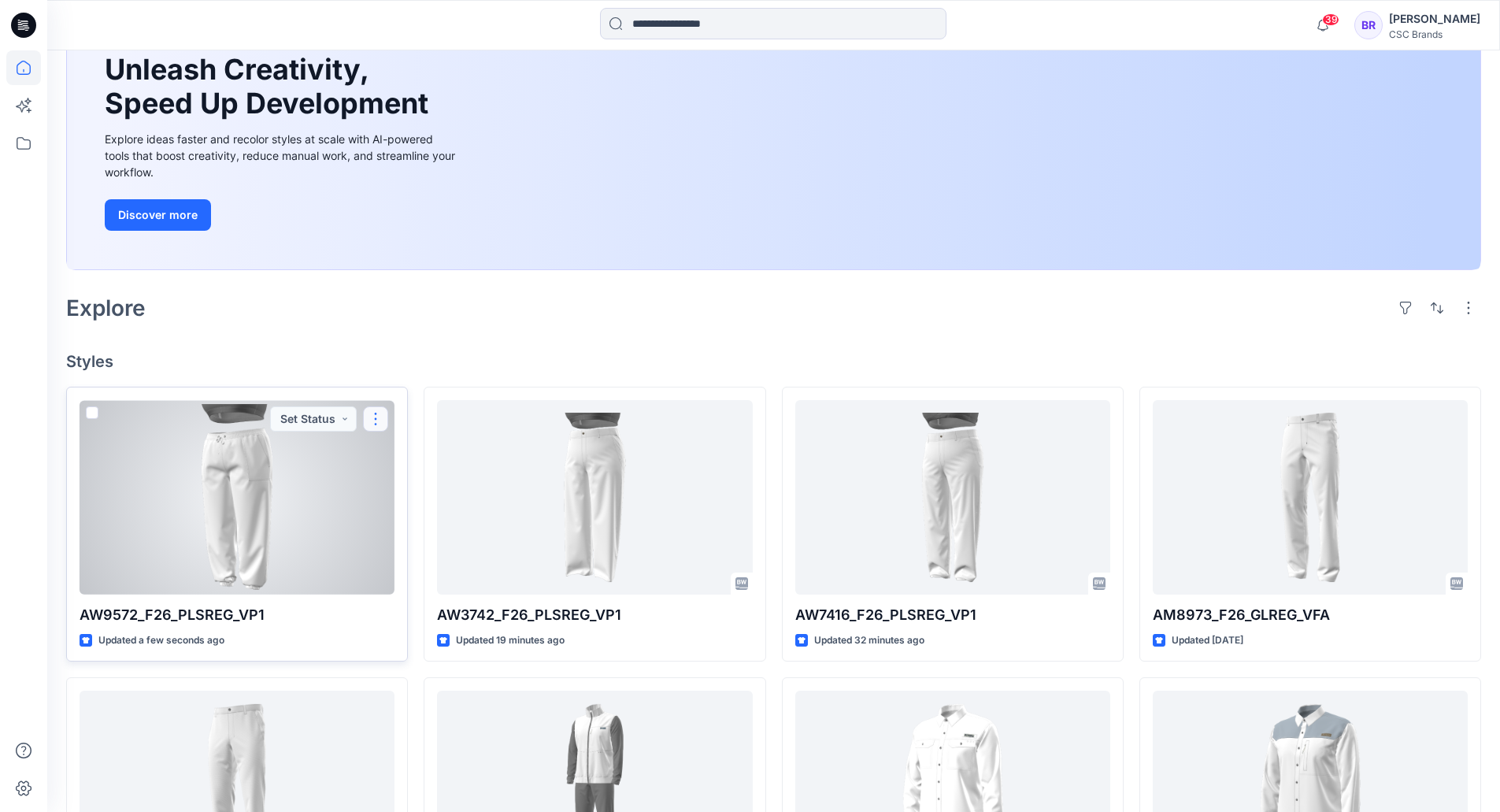
click at [376, 412] on button "button" at bounding box center [376, 419] width 25 height 25
click at [401, 453] on p "Edit" at bounding box center [404, 455] width 20 height 17
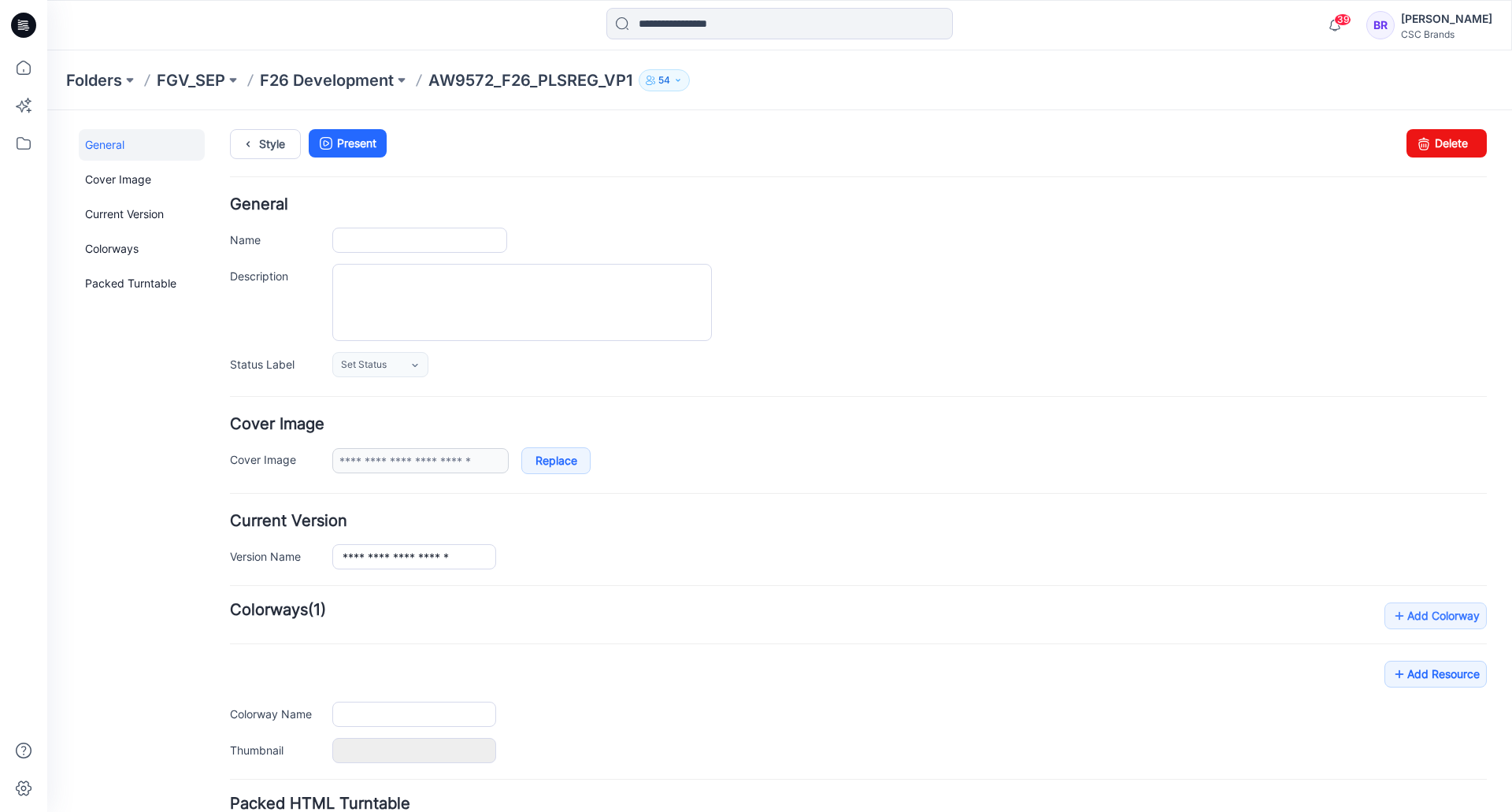
type input "**********"
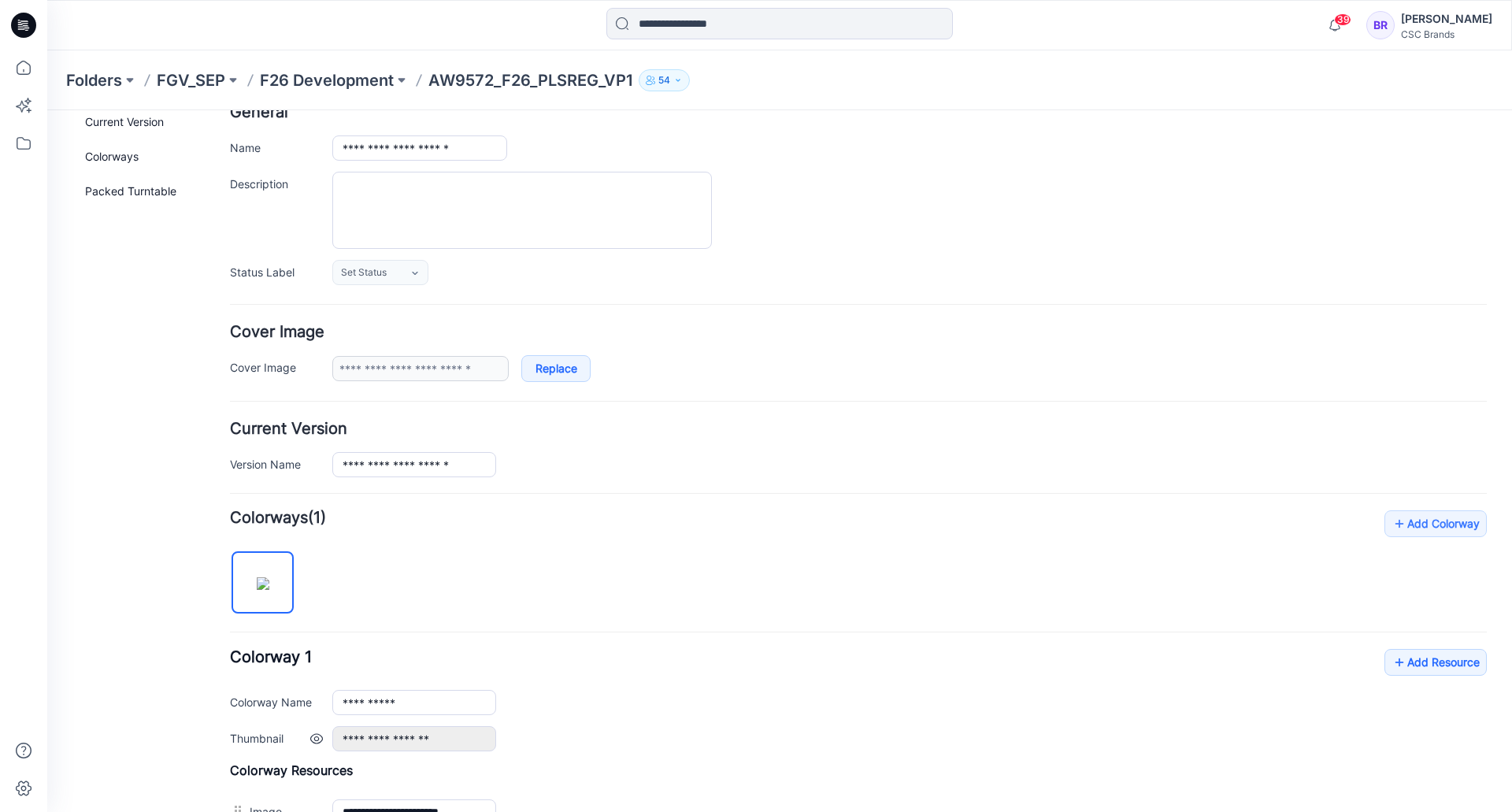
scroll to position [236, 0]
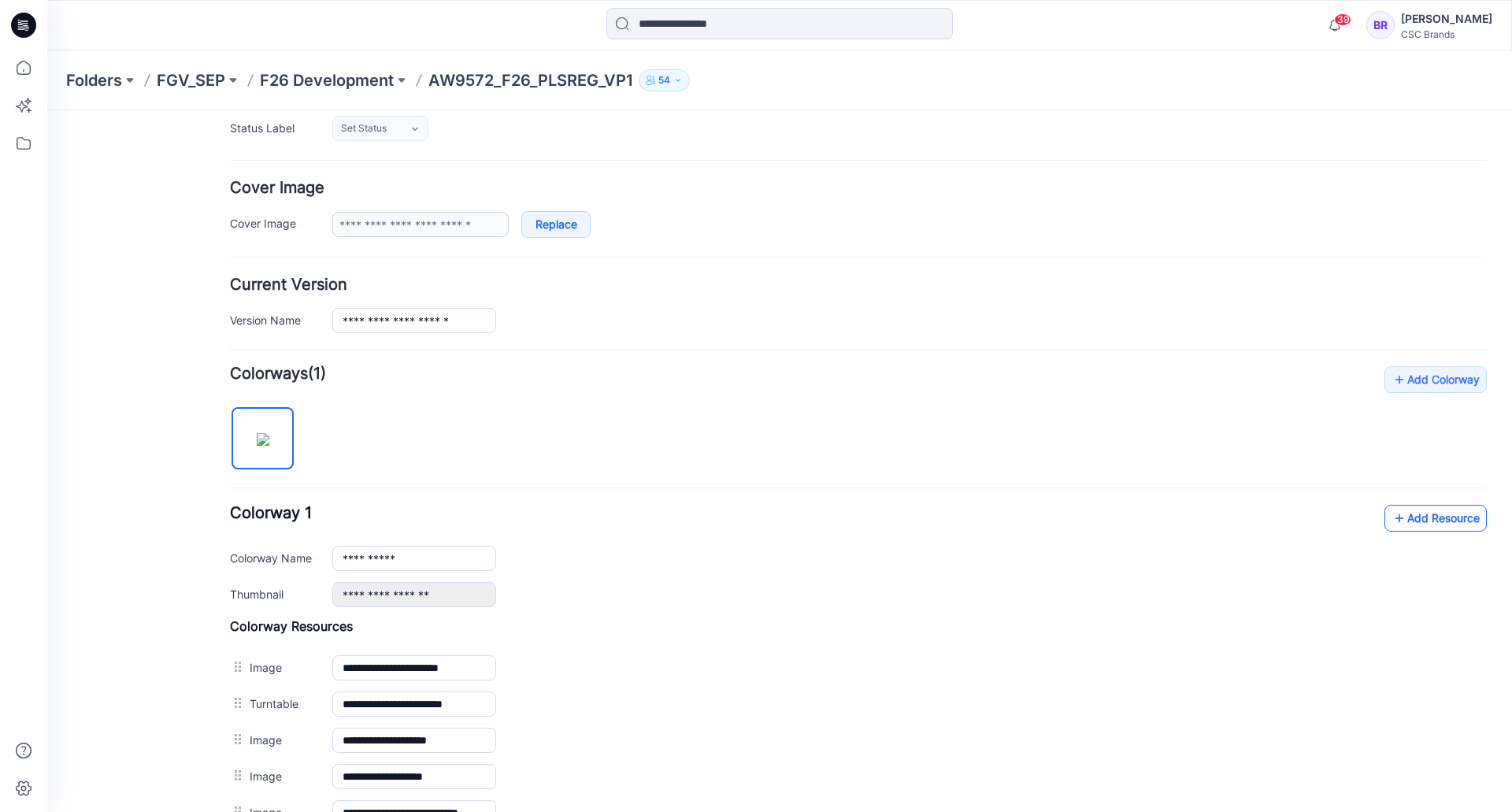
click at [1449, 516] on link "Add Resource" at bounding box center [1435, 518] width 102 height 27
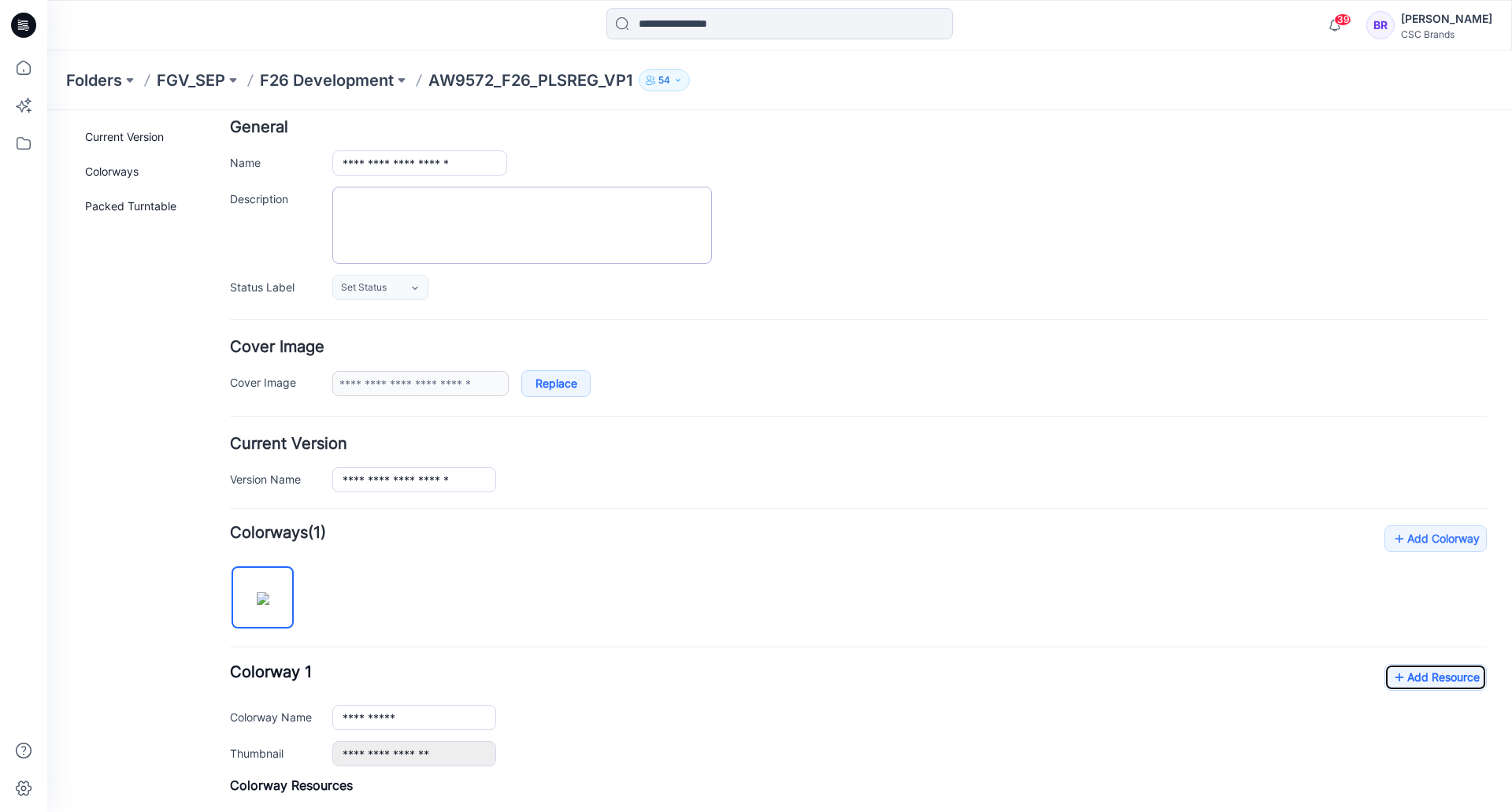
scroll to position [0, 0]
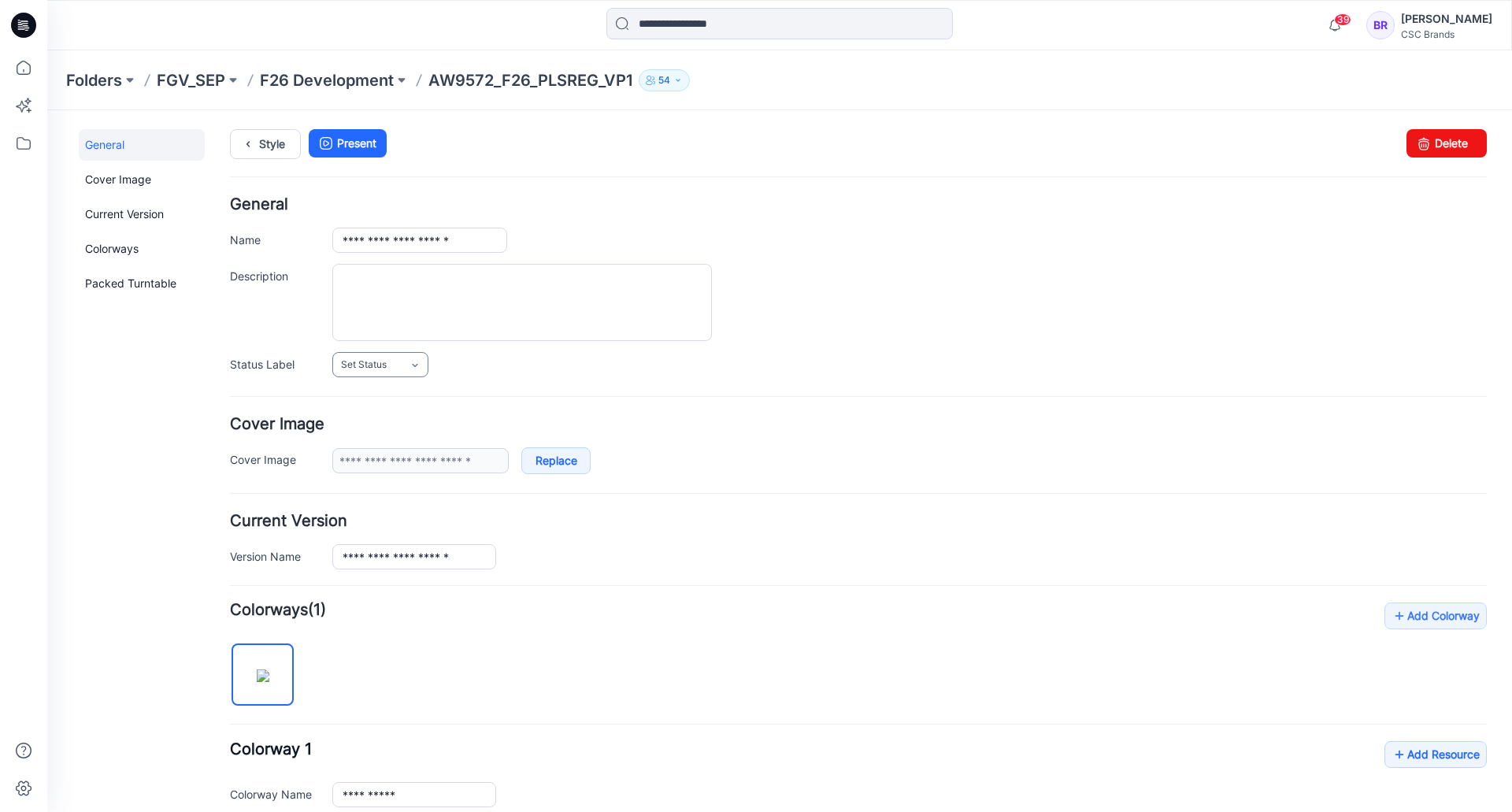
click at [382, 364] on span "Set Status" at bounding box center [363, 365] width 45 height 16
click at [399, 436] on link "Virtual Proto 1" at bounding box center [396, 432] width 120 height 33
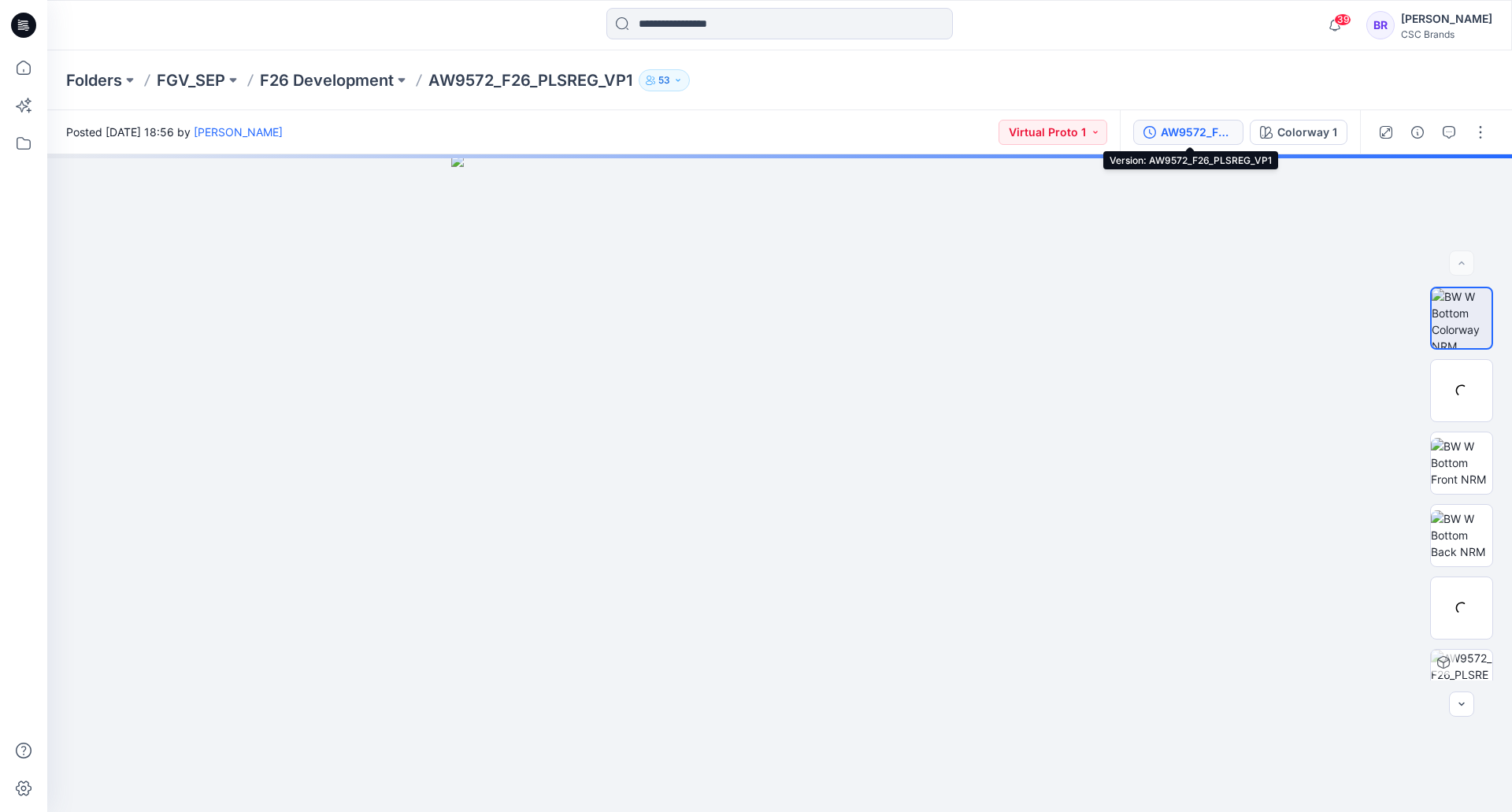
click at [1178, 137] on div "AW9572_F26_PLSREG_VP1" at bounding box center [1197, 133] width 72 height 17
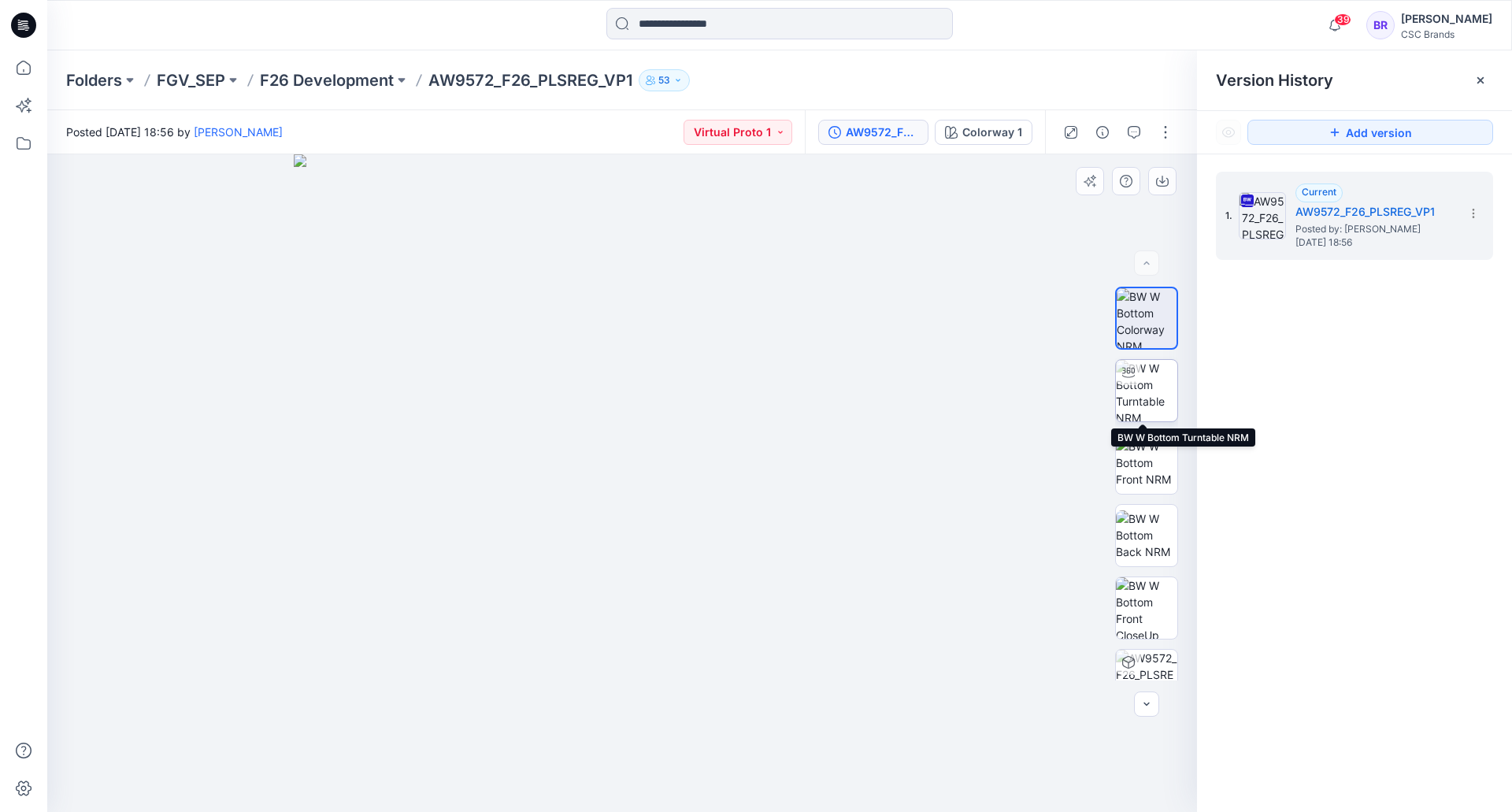
click at [1146, 377] on img at bounding box center [1146, 390] width 61 height 61
